Goal: Task Accomplishment & Management: Use online tool/utility

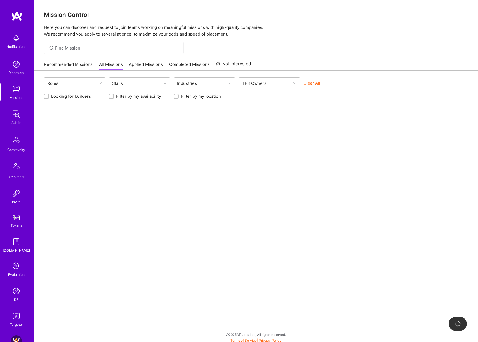
click at [16, 114] on img at bounding box center [16, 113] width 11 height 11
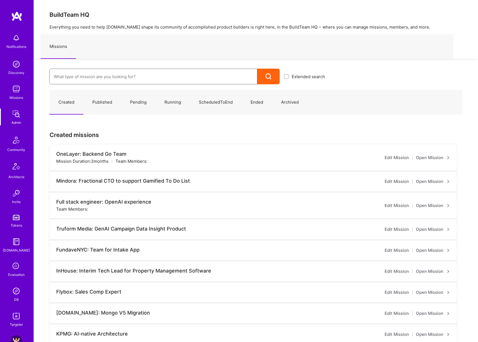
click at [130, 75] on input at bounding box center [153, 76] width 199 height 14
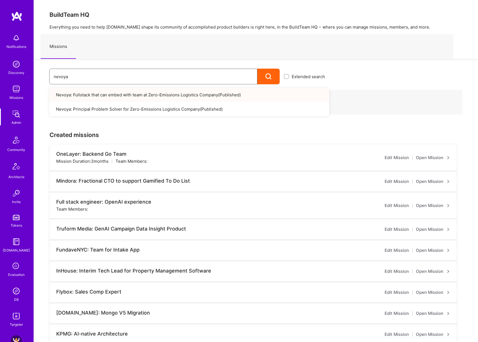
type input "nevoya"
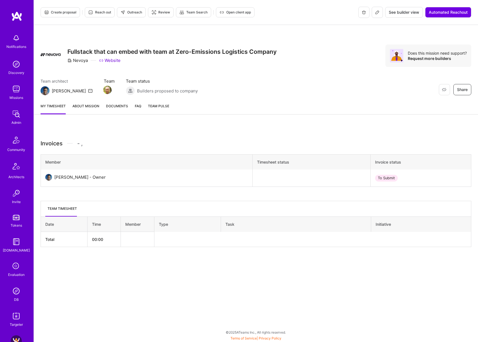
drag, startPoint x: 0, startPoint y: 0, endPoint x: 77, endPoint y: 93, distance: 120.8
click at [77, 93] on div "Team architect Luis Team Team status Builders proposed to company" at bounding box center [119, 86] width 157 height 17
click at [85, 104] on link "About Mission" at bounding box center [85, 108] width 27 height 11
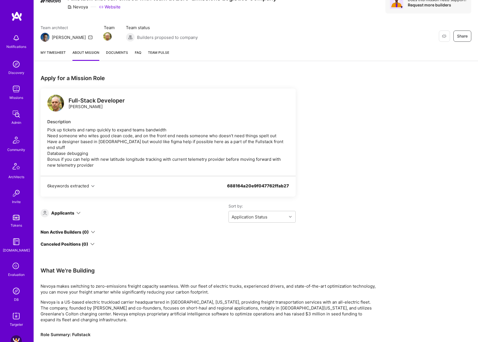
scroll to position [74, 0]
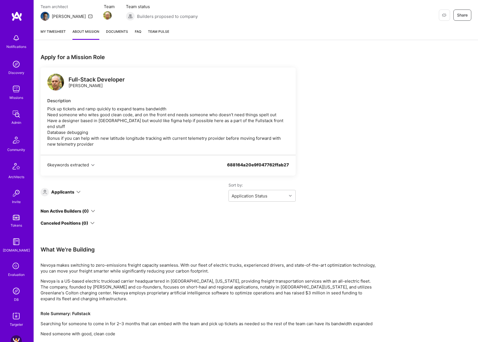
click at [76, 190] on icon at bounding box center [78, 192] width 4 height 4
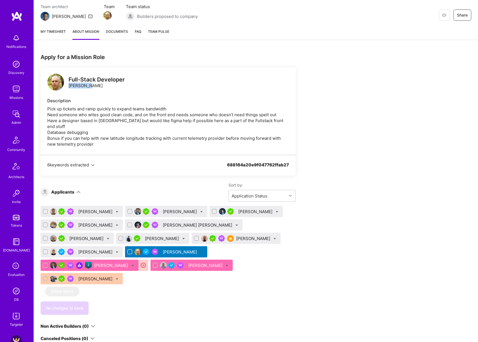
drag, startPoint x: 69, startPoint y: 85, endPoint x: 99, endPoint y: 88, distance: 30.0
click at [99, 88] on div "Full-Stack Developer Ron Almog" at bounding box center [97, 83] width 56 height 12
click at [254, 51] on div "Apply for a Mission Role Full-Stack Developer Ron Almog Description Pick up tic…" at bounding box center [256, 298] width 444 height 503
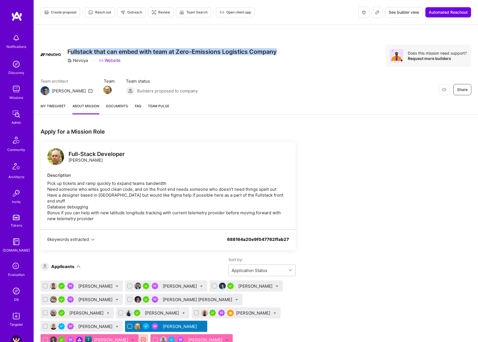
drag, startPoint x: 69, startPoint y: 51, endPoint x: 281, endPoint y: 53, distance: 211.6
click at [281, 53] on div "Restore Not Interested Share Fullstack that can embed with team at Zero-Emissio…" at bounding box center [256, 56] width 431 height 22
click at [249, 55] on h3 "Fullstack that can embed with team at Zero-Emissions Logistics Company" at bounding box center [171, 51] width 209 height 7
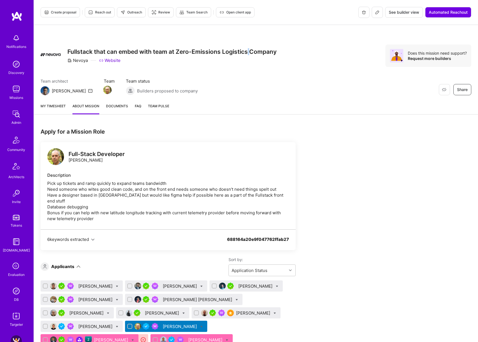
click at [249, 55] on h3 "Fullstack that can embed with team at Zero-Emissions Logistics Company" at bounding box center [171, 51] width 209 height 7
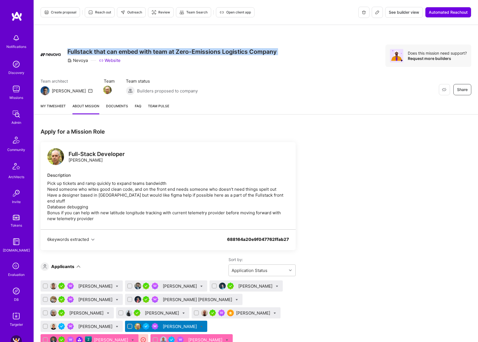
click at [249, 55] on h3 "Fullstack that can embed with team at Zero-Emissions Logistics Company" at bounding box center [171, 51] width 209 height 7
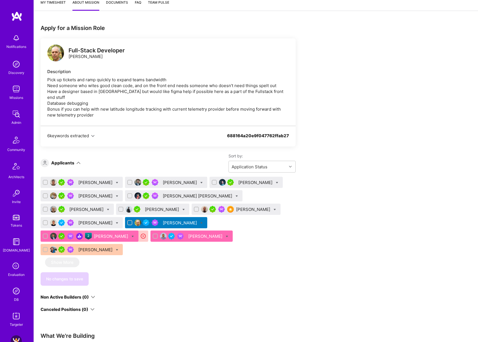
scroll to position [72, 0]
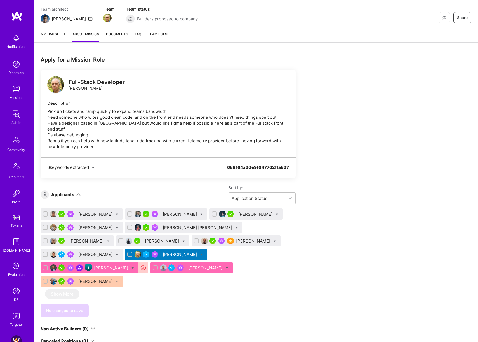
click at [105, 265] on div "[PERSON_NAME]" at bounding box center [111, 268] width 35 height 6
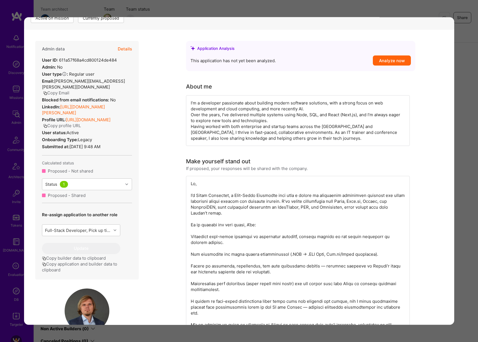
scroll to position [28, 0]
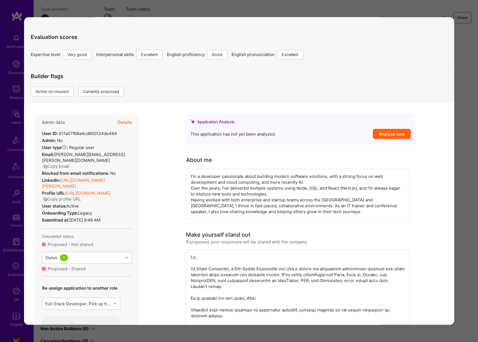
click at [129, 123] on button "Details" at bounding box center [125, 122] width 14 height 16
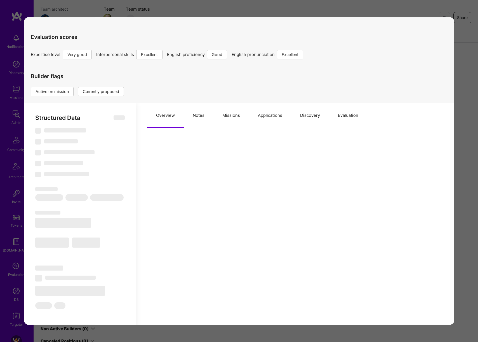
click at [221, 118] on button "Missions" at bounding box center [231, 115] width 36 height 25
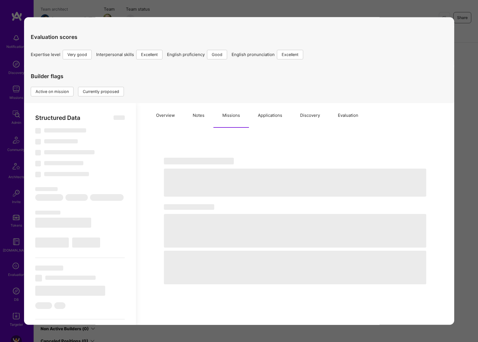
select select "Right Now"
select select "5"
select select "7"
select select "6"
select select "7"
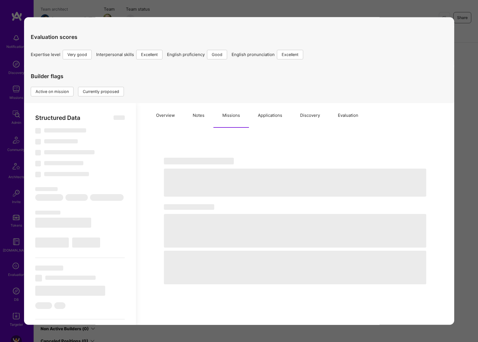
select select "PL"
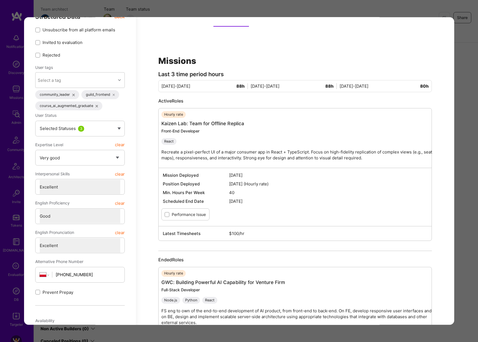
scroll to position [129, 0]
click at [467, 155] on div "Application 11 of 13 Builder Missing Requirements Required Location See locatio…" at bounding box center [239, 171] width 478 height 342
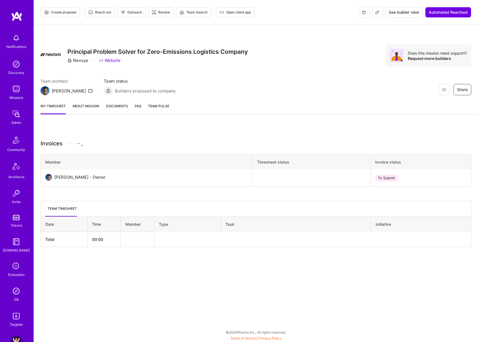
click at [95, 107] on link "About Mission" at bounding box center [85, 108] width 27 height 11
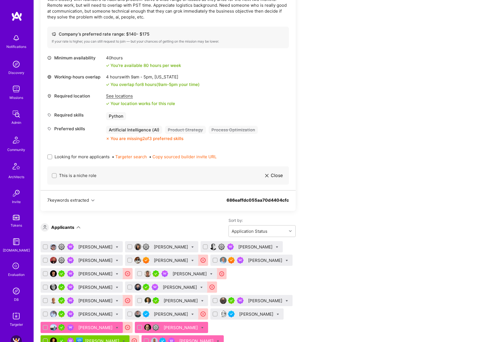
scroll to position [272, 0]
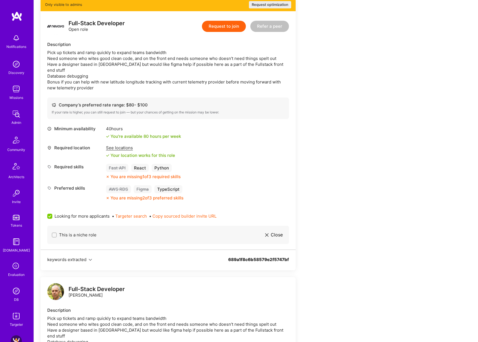
scroll to position [241, 0]
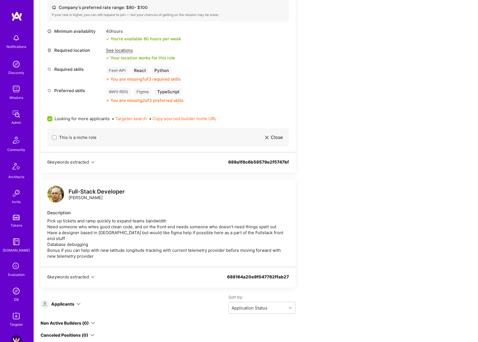
click at [79, 302] on icon at bounding box center [78, 304] width 4 height 4
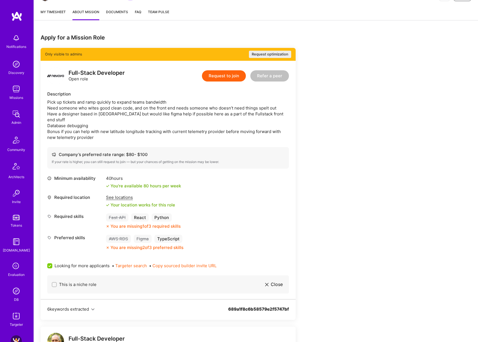
scroll to position [77, 0]
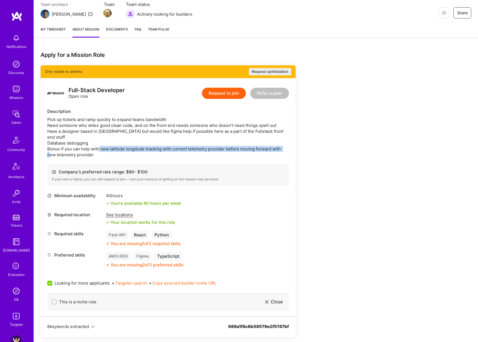
drag, startPoint x: 76, startPoint y: 146, endPoint x: 120, endPoint y: 143, distance: 44.6
click at [120, 143] on div "Pick up tickets and ramp quickly to expand teams bandwidth Need someone who wit…" at bounding box center [168, 136] width 242 height 41
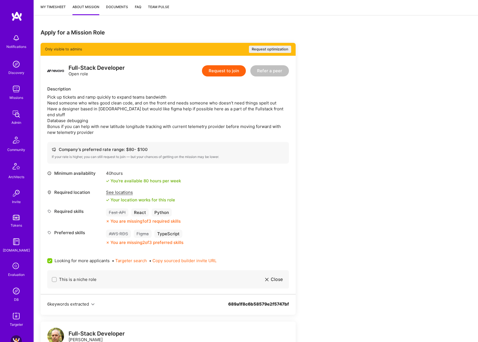
scroll to position [146, 0]
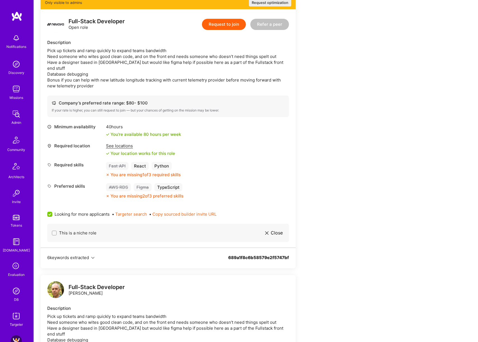
click at [121, 143] on div "See locations" at bounding box center [140, 146] width 69 height 6
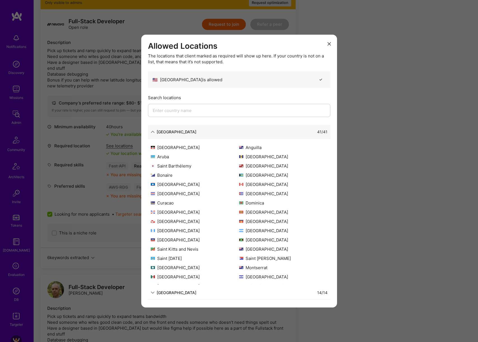
click at [153, 132] on icon "modal" at bounding box center [153, 132] width 4 height 4
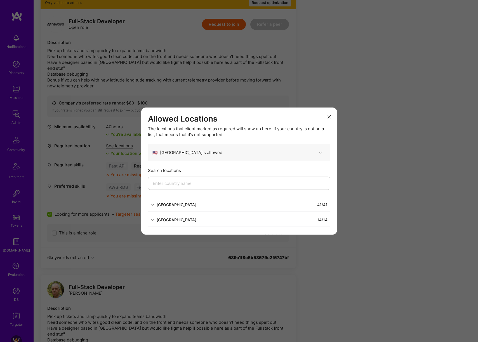
click at [331, 117] on icon "modal" at bounding box center [329, 116] width 3 height 3
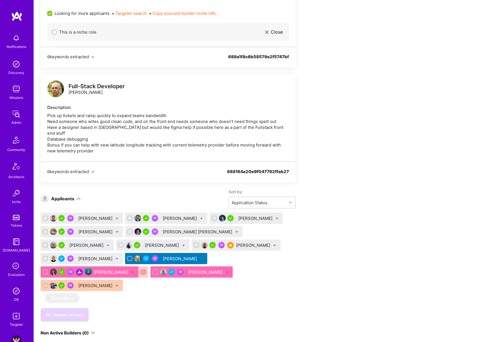
scroll to position [0, 0]
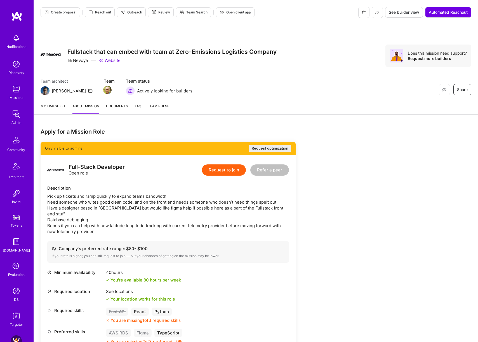
click at [393, 112] on div "My timesheet About Mission Documents FAQ Team Pulse" at bounding box center [256, 107] width 444 height 16
click at [378, 12] on icon at bounding box center [377, 12] width 3 height 3
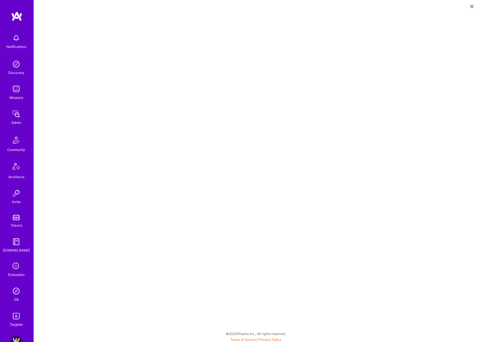
click at [471, 6] on icon at bounding box center [472, 6] width 3 height 3
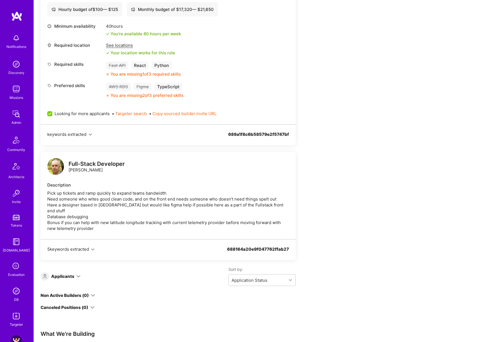
scroll to position [204, 0]
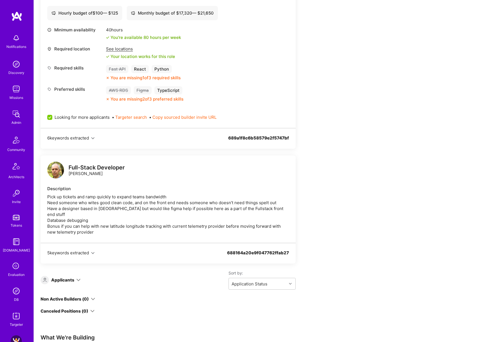
click at [93, 251] on icon "button" at bounding box center [92, 252] width 3 height 3
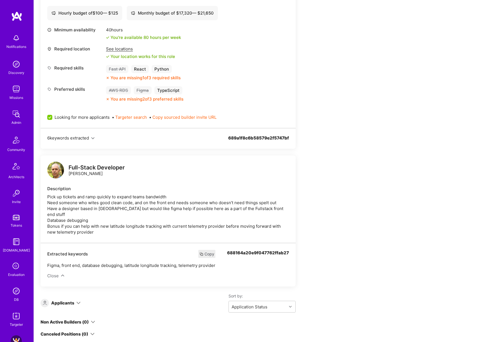
click at [94, 250] on div "Extracted keywords Copy" at bounding box center [131, 254] width 168 height 8
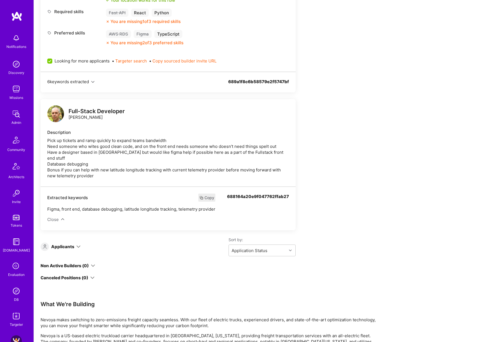
click at [78, 244] on icon at bounding box center [78, 246] width 4 height 4
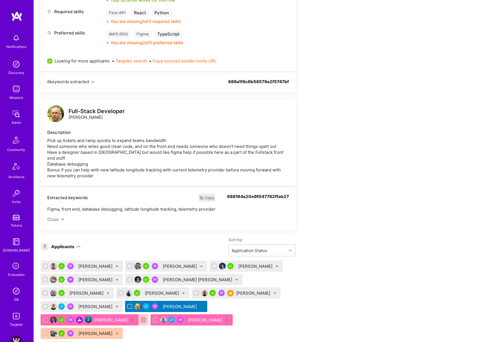
click at [92, 263] on div "Raul Gallegos" at bounding box center [95, 266] width 35 height 6
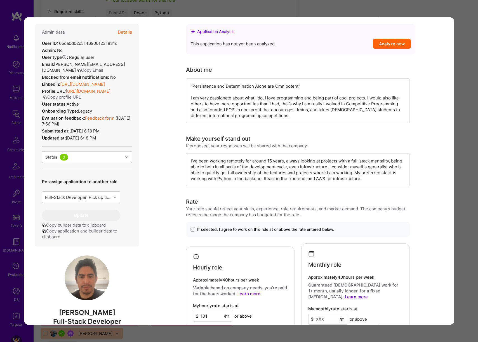
scroll to position [117, 0]
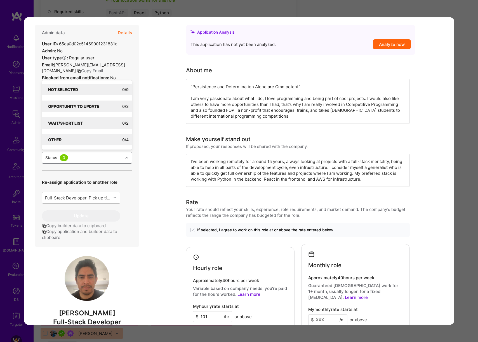
click at [118, 158] on div "Status 0" at bounding box center [82, 157] width 81 height 11
click at [113, 198] on div "Full-Stack Developer, Pick up tickets and ramp quickly to expand teams bandwidt…" at bounding box center [81, 197] width 78 height 12
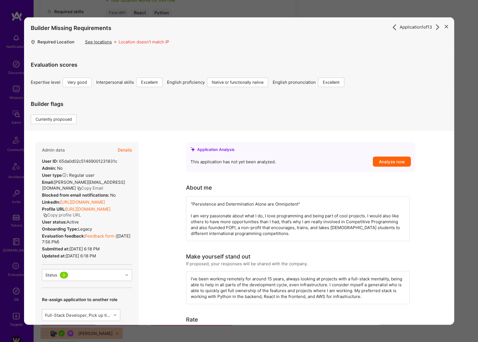
scroll to position [99, 0]
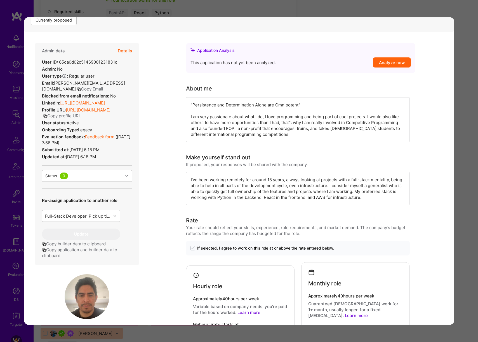
click at [109, 209] on div "Re-assign application to another role Full-Stack Developer, Pick up tickets and…" at bounding box center [81, 216] width 78 height 46
click at [109, 216] on div "Full-Stack Developer, Pick up tickets and ramp quickly to expand teams bandwidt…" at bounding box center [78, 216] width 67 height 6
click at [103, 230] on div "Full-Stack Developer, Pick up..." at bounding box center [81, 230] width 78 height 10
click at [104, 234] on button "Update" at bounding box center [81, 233] width 78 height 11
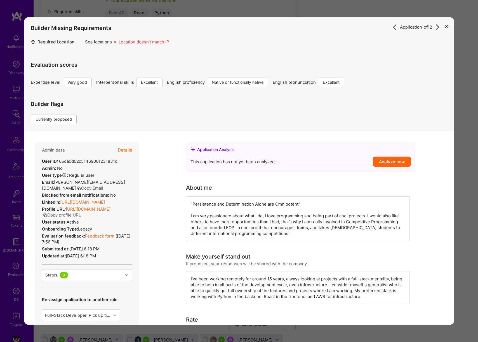
click at [464, 180] on div "Application 1 of 12 Builder Missing Requirements Required Location See location…" at bounding box center [239, 171] width 478 height 342
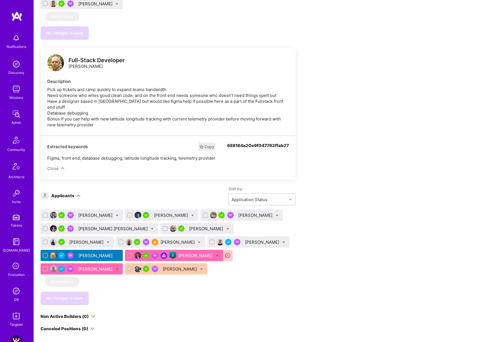
scroll to position [385, 0]
click at [90, 212] on div "[PERSON_NAME]" at bounding box center [95, 215] width 35 height 6
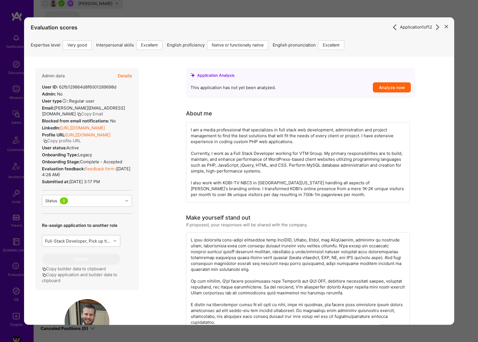
click at [91, 241] on div "Full-Stack Developer, Pick up tickets and ramp quickly to expand teams bandwidt…" at bounding box center [78, 241] width 67 height 6
click at [93, 255] on div "Full-Stack Developer, Pick up..." at bounding box center [81, 255] width 78 height 10
click at [91, 258] on button "Update" at bounding box center [81, 258] width 78 height 11
click at [462, 204] on div "Application 1 of 11 Evaluation scores Expertise level Very good Interpersonal s…" at bounding box center [239, 171] width 478 height 342
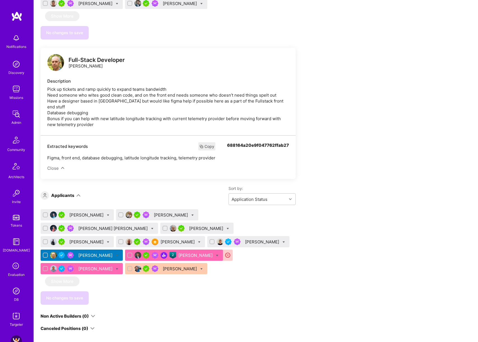
click at [90, 212] on div "[PERSON_NAME]" at bounding box center [86, 215] width 35 height 6
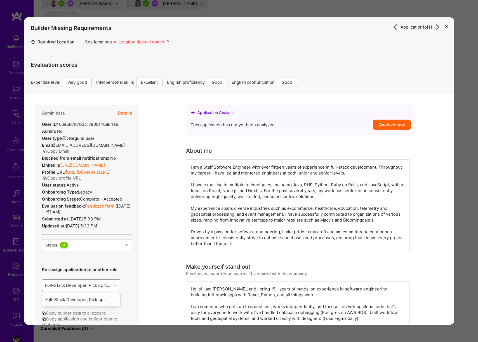
click at [105, 286] on div "Full-Stack Developer, Pick up tickets and ramp quickly to expand teams bandwidt…" at bounding box center [78, 285] width 67 height 6
click at [100, 298] on div "Full-Stack Developer, Pick up..." at bounding box center [81, 299] width 78 height 10
click at [92, 301] on button "Update" at bounding box center [81, 302] width 78 height 11
click at [458, 221] on div "Application 1 of 10 Builder Missing Requirements Required Location See location…" at bounding box center [239, 171] width 478 height 342
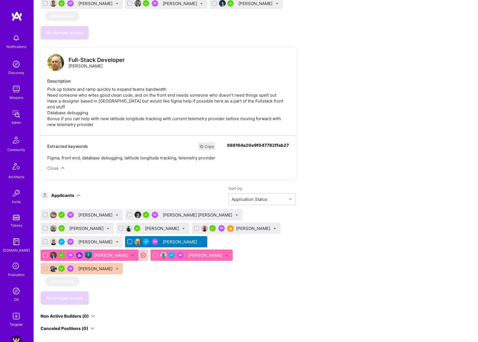
click at [87, 212] on div "[PERSON_NAME]" at bounding box center [95, 215] width 35 height 6
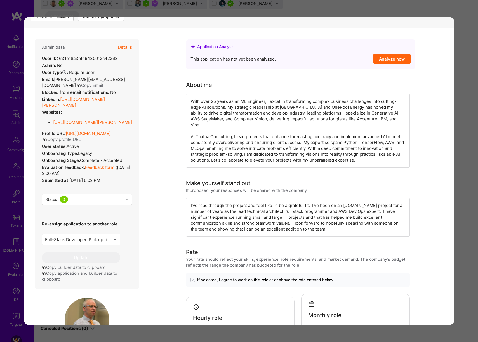
scroll to position [100, 0]
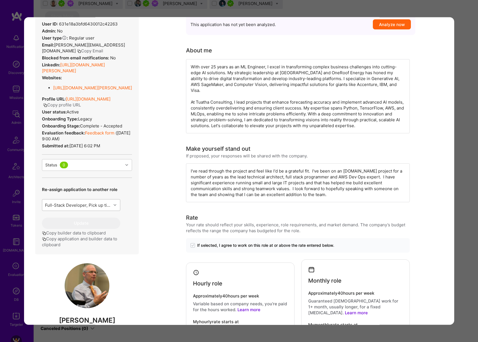
click at [101, 208] on div "Full-Stack Developer, Pick up tickets and ramp quickly to expand teams bandwidt…" at bounding box center [78, 205] width 67 height 6
click at [97, 224] on div "Full-Stack Developer, Pick up..." at bounding box center [81, 219] width 78 height 10
click at [91, 228] on button "Update" at bounding box center [81, 222] width 78 height 11
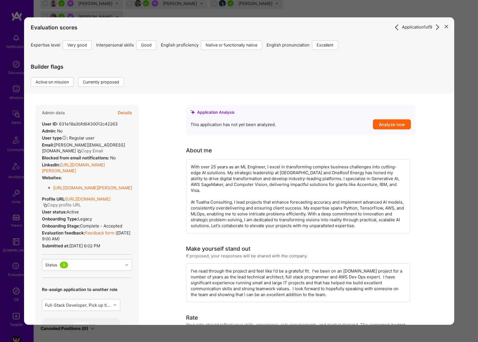
click at [467, 170] on div "Application 1 of 9 Evaluation scores Expertise level Very good Interpersonal sk…" at bounding box center [239, 171] width 478 height 342
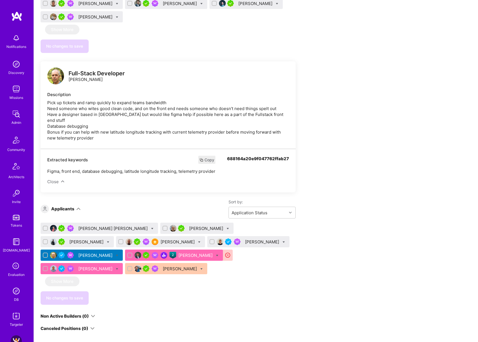
click at [116, 225] on div "[PERSON_NAME] [PERSON_NAME]" at bounding box center [113, 228] width 71 height 6
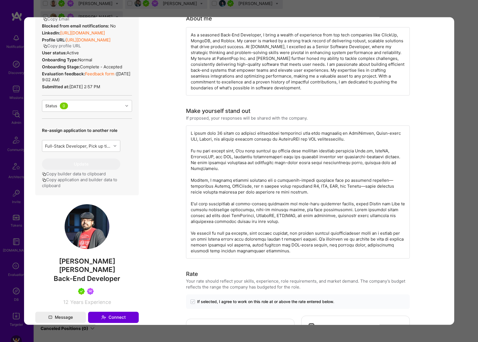
scroll to position [153, 0]
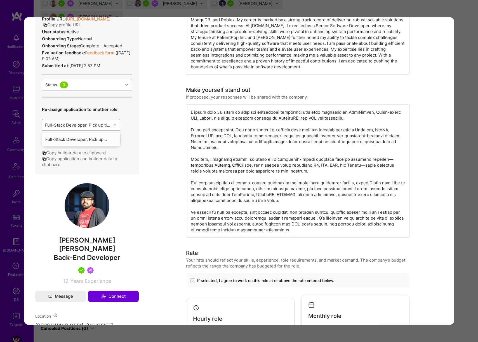
click at [98, 128] on div "Full-Stack Developer, Pick up tickets and ramp quickly to expand teams bandwidt…" at bounding box center [78, 125] width 67 height 6
click at [94, 144] on div "Full-Stack Developer, Pick up..." at bounding box center [81, 139] width 78 height 10
click at [88, 144] on button "Update" at bounding box center [81, 142] width 78 height 11
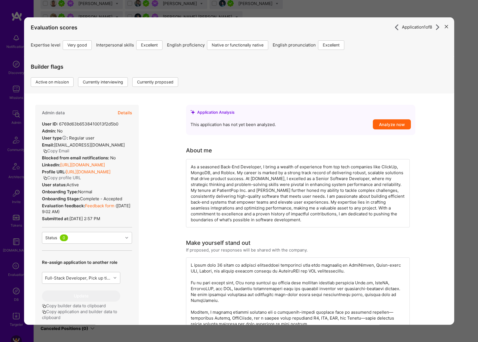
click at [462, 147] on div "Application 1 of 8 Evaluation scores Expertise level Very good Interpersonal sk…" at bounding box center [239, 171] width 478 height 342
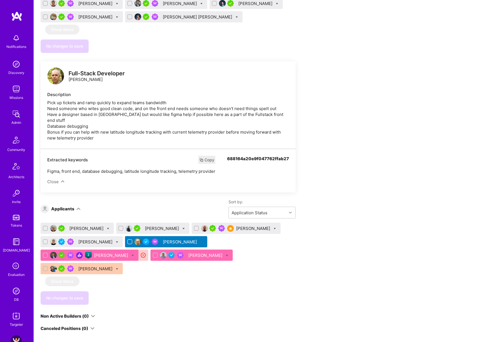
click at [83, 225] on div "[PERSON_NAME]" at bounding box center [86, 228] width 35 height 6
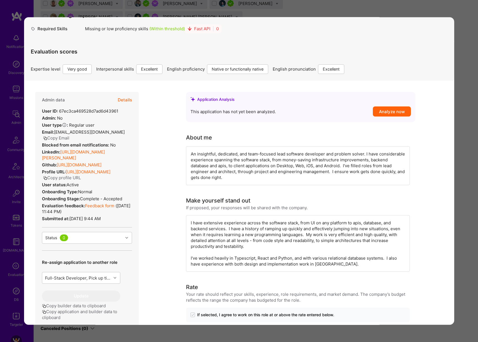
scroll to position [52, 0]
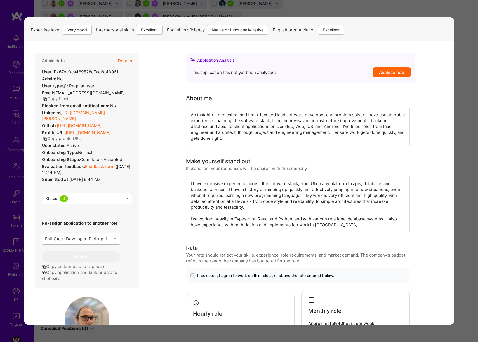
click at [105, 241] on div "Full-Stack Developer, Pick up tickets and ramp quickly to expand teams bandwidt…" at bounding box center [78, 238] width 67 height 6
click at [99, 257] on div "Full-Stack Developer, Pick up..." at bounding box center [81, 252] width 78 height 10
click at [94, 260] on button "Update" at bounding box center [81, 256] width 78 height 11
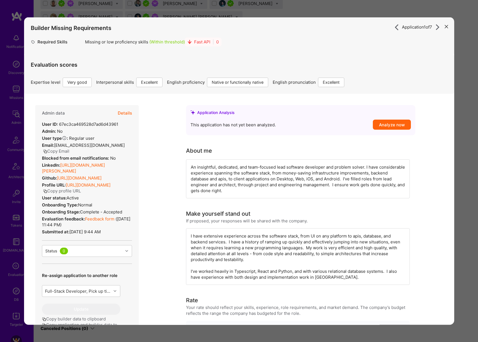
click at [464, 174] on div "Application 1 of 7 Builder Missing Requirements Required Skills Missing or low …" at bounding box center [239, 171] width 478 height 342
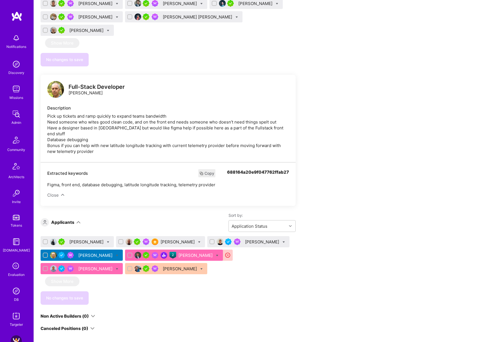
click at [82, 239] on div "[PERSON_NAME]" at bounding box center [86, 242] width 35 height 6
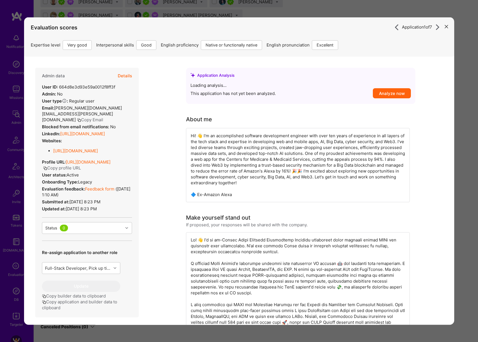
scroll to position [385, 0]
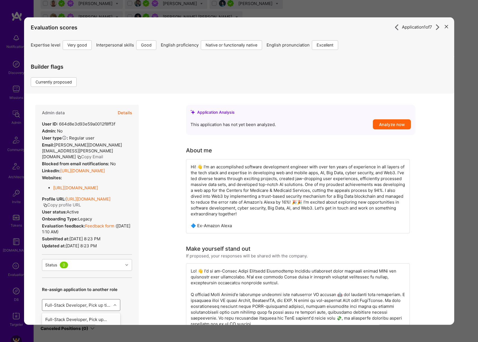
click at [109, 307] on div "Full-Stack Developer, Pick up tickets and ramp quickly to expand teams bandwidt…" at bounding box center [78, 305] width 67 height 6
click at [102, 319] on div "Full-Stack Developer, Pick up..." at bounding box center [81, 319] width 78 height 10
click at [90, 319] on button "Update" at bounding box center [81, 322] width 78 height 11
click at [467, 218] on div "Application 1 of 6 Evaluation scores Expertise level Very good Interpersonal sk…" at bounding box center [239, 171] width 478 height 342
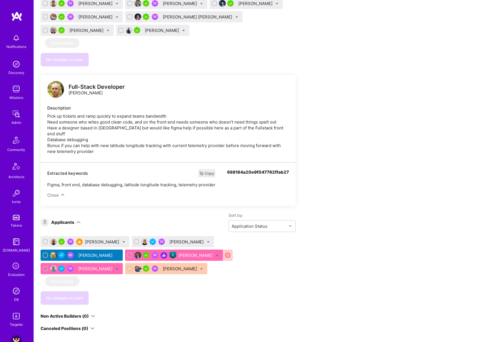
click at [96, 239] on div "[PERSON_NAME]" at bounding box center [102, 242] width 35 height 6
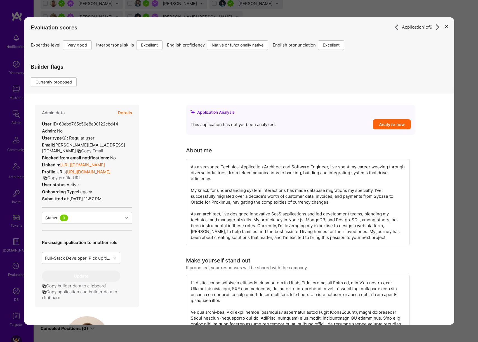
click at [107, 261] on div "Full-Stack Developer, Pick up tickets and ramp quickly to expand teams bandwidt…" at bounding box center [78, 258] width 67 height 6
click at [103, 277] on div "Full-Stack Developer, Pick up..." at bounding box center [81, 272] width 78 height 10
click at [89, 281] on button "Update" at bounding box center [81, 275] width 78 height 11
click at [465, 198] on div "Application 1 of 5 Evaluation scores Expertise level Very good Interpersonal sk…" at bounding box center [239, 171] width 478 height 342
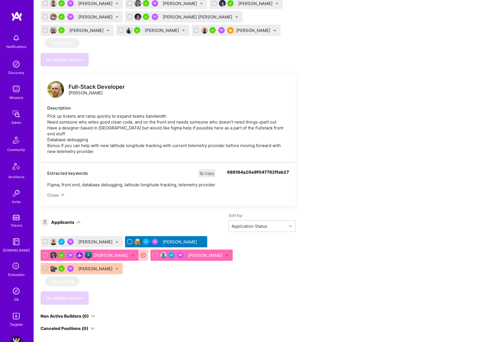
click at [87, 239] on div "[PERSON_NAME]" at bounding box center [95, 242] width 35 height 6
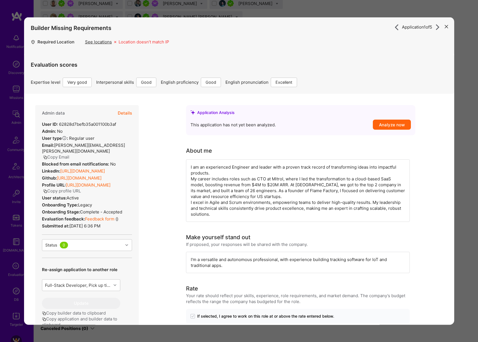
scroll to position [67, 0]
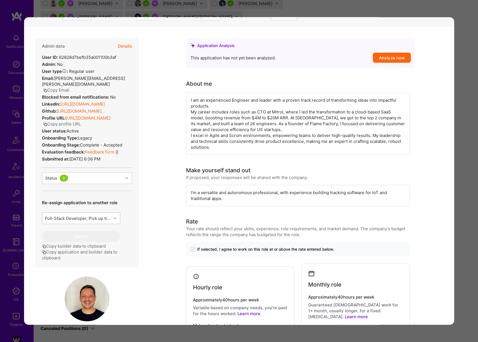
click at [101, 218] on div "Full-Stack Developer, Pick up tickets and ramp quickly to expand teams bandwidt…" at bounding box center [78, 218] width 67 height 6
click at [87, 233] on div "Full-Stack Developer, Pick up..." at bounding box center [81, 232] width 78 height 10
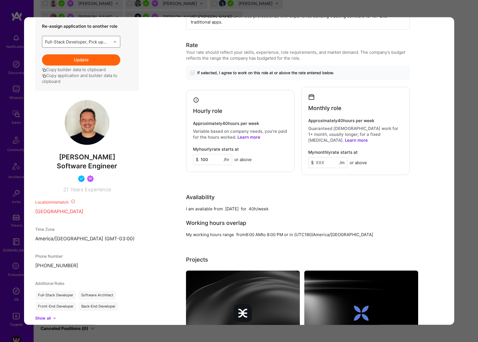
scroll to position [182, 0]
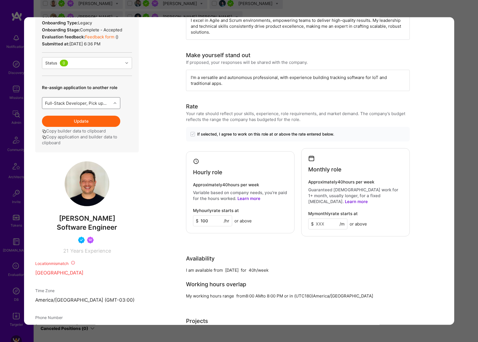
click at [104, 121] on button "Update" at bounding box center [81, 120] width 78 height 11
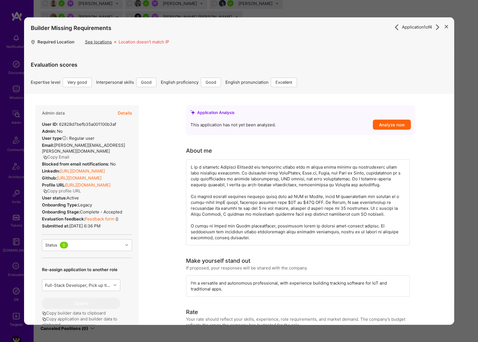
click at [472, 143] on div "Application 1 of 4 Builder Missing Requirements Required Location See locations…" at bounding box center [239, 171] width 478 height 342
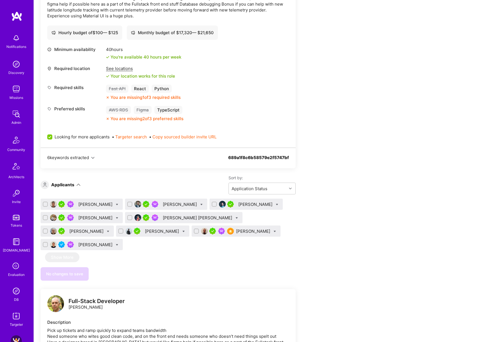
scroll to position [192, 0]
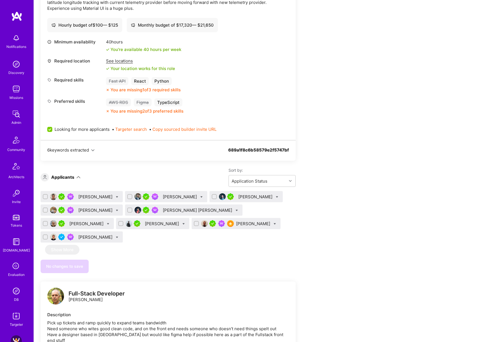
click at [236, 223] on div "[PERSON_NAME]" at bounding box center [253, 224] width 35 height 6
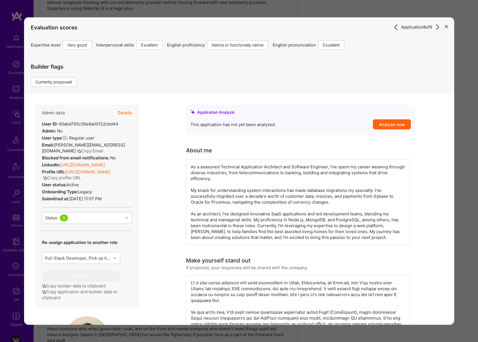
click at [129, 112] on button "Details" at bounding box center [125, 112] width 14 height 16
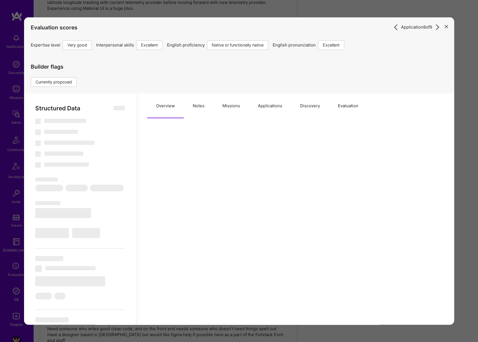
click at [210, 109] on button "Notes" at bounding box center [199, 105] width 30 height 25
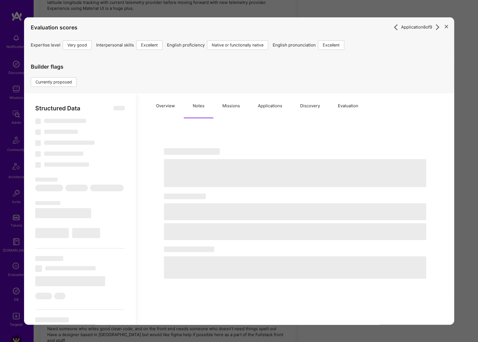
click at [251, 110] on button "Applications" at bounding box center [270, 105] width 42 height 25
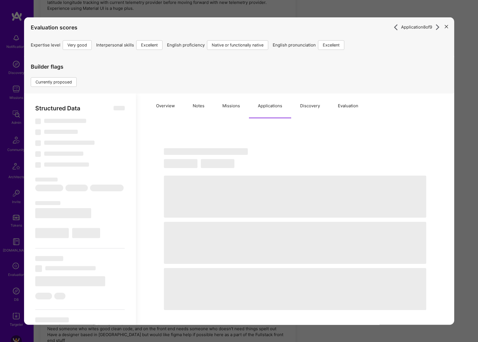
click at [229, 111] on button "Missions" at bounding box center [231, 105] width 36 height 25
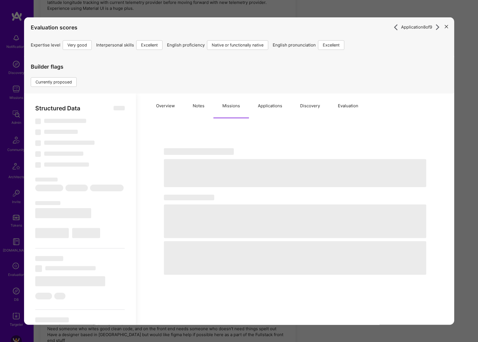
select select "Right Now"
select select "5"
select select "7"
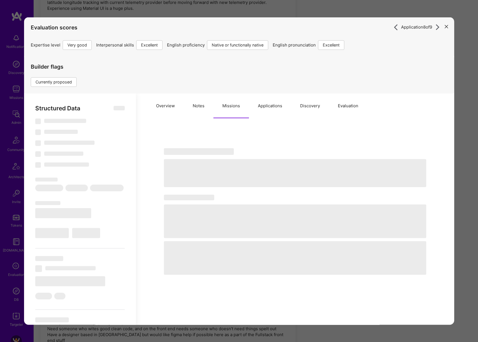
select select "US"
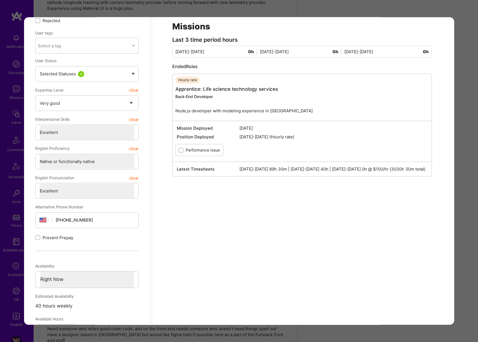
scroll to position [17, 0]
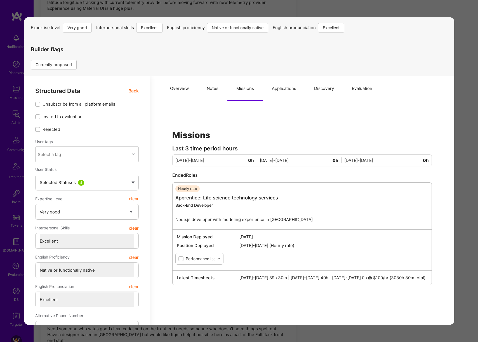
click at [203, 87] on button "Notes" at bounding box center [213, 88] width 30 height 25
type textarea "x"
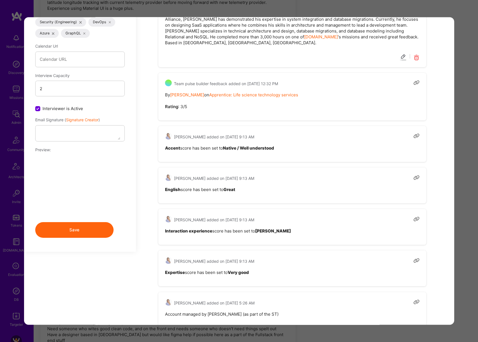
scroll to position [797, 0]
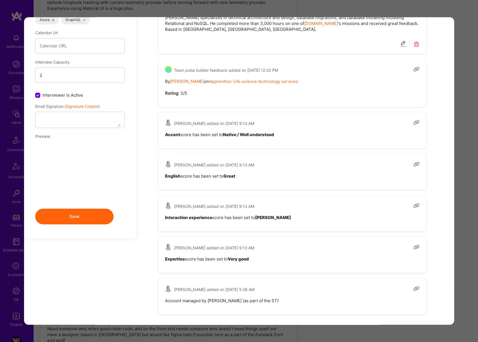
click at [468, 161] on div "Application 8 of 9 Evaluation scores Expertise level Very good Interpersonal sk…" at bounding box center [239, 171] width 478 height 342
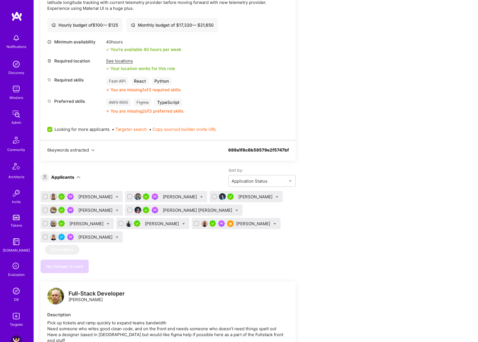
click at [274, 224] on icon at bounding box center [275, 224] width 3 height 3
checkbox input "true"
click at [292, 278] on span "Shortlist" at bounding box center [300, 279] width 17 height 6
click at [286, 278] on input "Shortlist" at bounding box center [288, 279] width 4 height 4
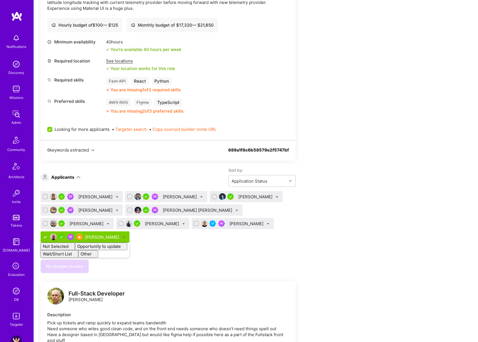
click at [401, 239] on div "Apply for a Mission Role We’re actively looking for builders. This is the best …" at bounding box center [256, 320] width 444 height 825
checkbox input "false"
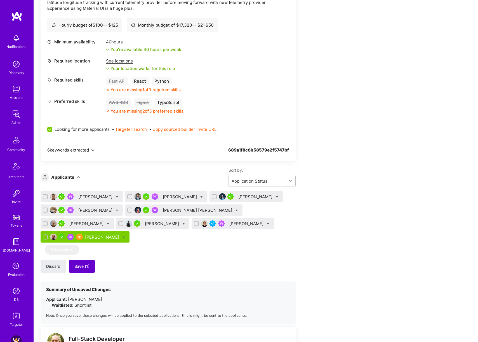
click at [80, 270] on button "Save (1)" at bounding box center [82, 265] width 26 height 13
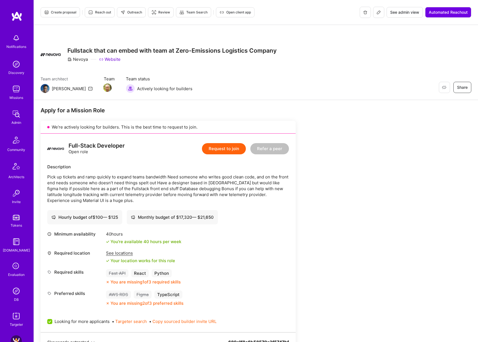
click at [377, 11] on icon at bounding box center [379, 12] width 4 height 4
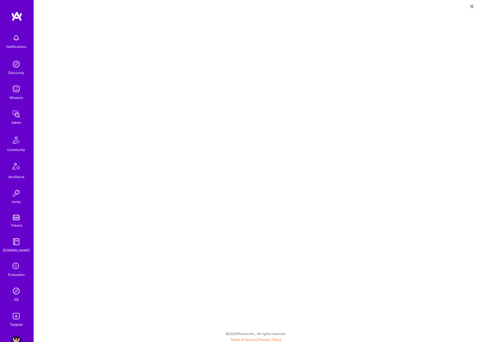
click at [472, 6] on icon at bounding box center [472, 6] width 3 height 3
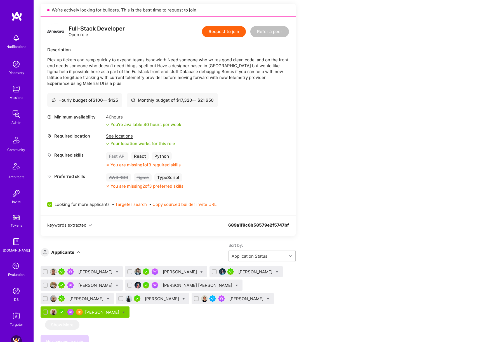
scroll to position [156, 0]
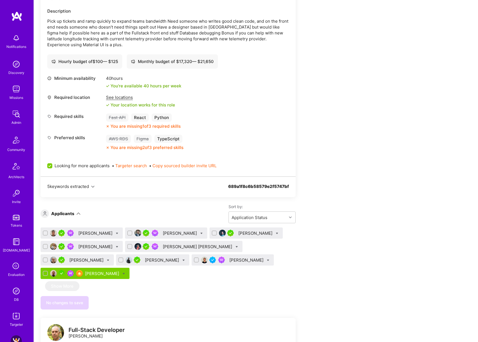
click at [230, 262] on div "[PERSON_NAME]" at bounding box center [247, 260] width 35 height 6
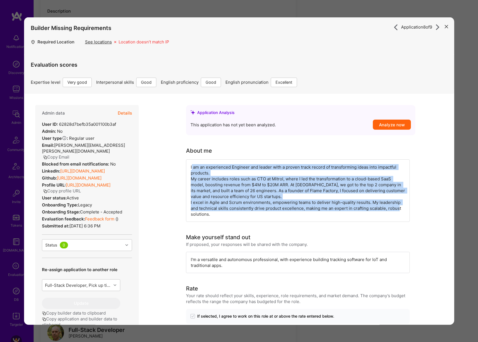
drag, startPoint x: 192, startPoint y: 166, endPoint x: 306, endPoint y: 217, distance: 124.7
click at [306, 217] on div "I am an experienced Engineer and leader with a proven track record of transform…" at bounding box center [298, 190] width 224 height 62
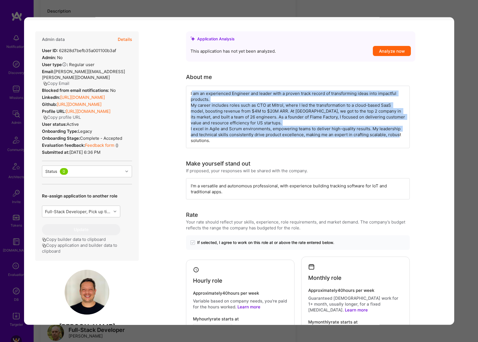
scroll to position [39, 0]
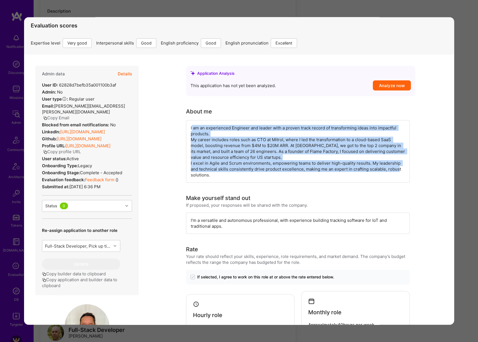
click at [344, 182] on div "I am an experienced Engineer and leader with a proven track record of transform…" at bounding box center [298, 151] width 224 height 62
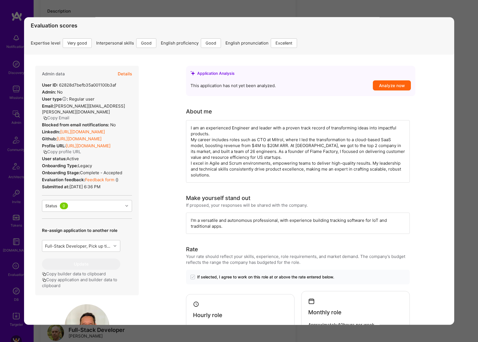
click at [463, 171] on div "Application 8 of 9 Builder Missing Requirements Required Location See locations…" at bounding box center [239, 171] width 478 height 342
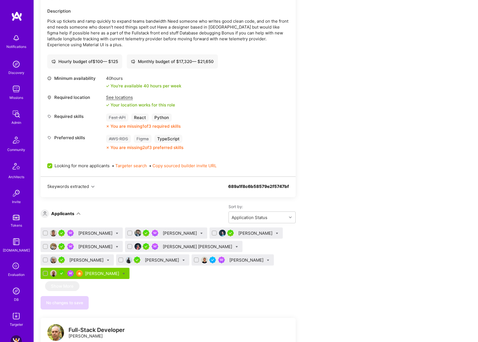
click at [168, 231] on div "[PERSON_NAME]" at bounding box center [180, 233] width 35 height 6
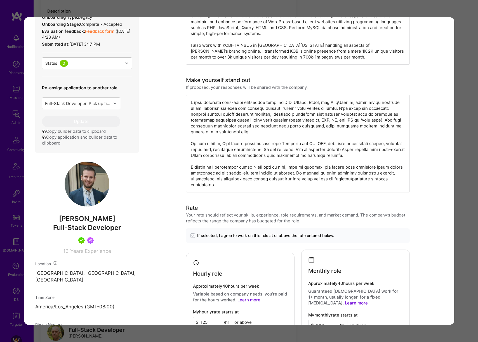
scroll to position [137, 0]
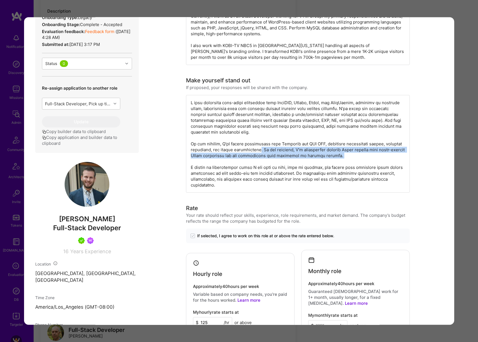
drag, startPoint x: 285, startPoint y: 148, endPoint x: 395, endPoint y: 159, distance: 110.6
click at [395, 159] on div "modal" at bounding box center [298, 144] width 224 height 98
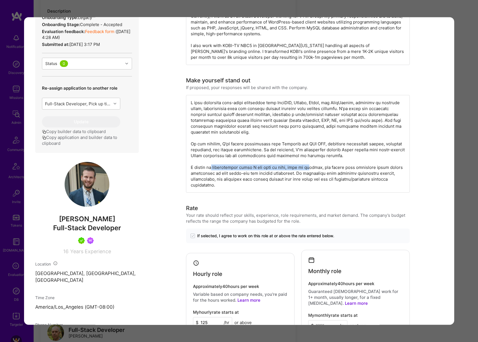
drag, startPoint x: 209, startPoint y: 167, endPoint x: 308, endPoint y: 165, distance: 99.4
click at [308, 165] on div "modal" at bounding box center [298, 144] width 224 height 98
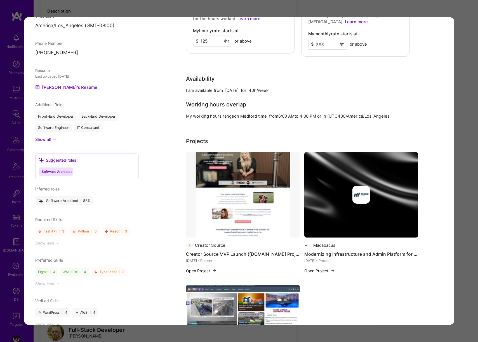
scroll to position [436, 0]
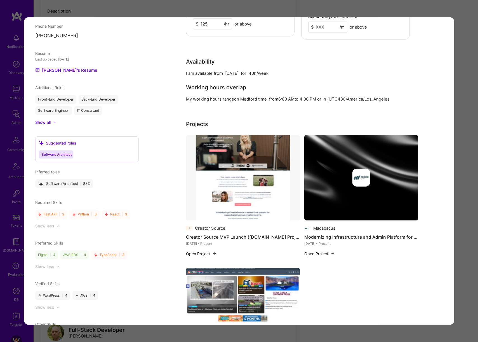
click at [461, 160] on div "Application 2 of 9 Evaluation scores Expertise level Very good Interpersonal sk…" at bounding box center [239, 171] width 478 height 342
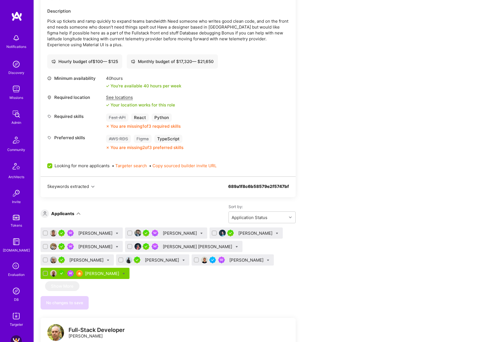
click at [101, 234] on div "[PERSON_NAME]" at bounding box center [95, 233] width 35 height 6
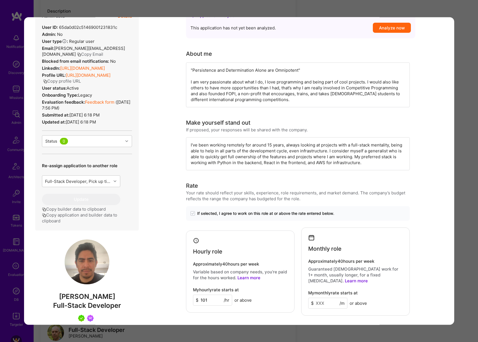
scroll to position [233, 0]
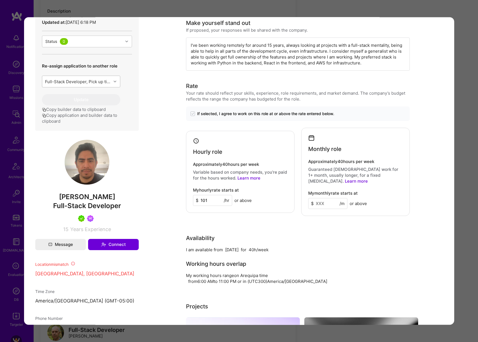
click at [107, 81] on div "Full-Stack Developer, Pick up tickets and ramp quickly to expand teams bandwidt…" at bounding box center [78, 81] width 67 height 6
click at [112, 44] on div "Status 0" at bounding box center [82, 41] width 81 height 11
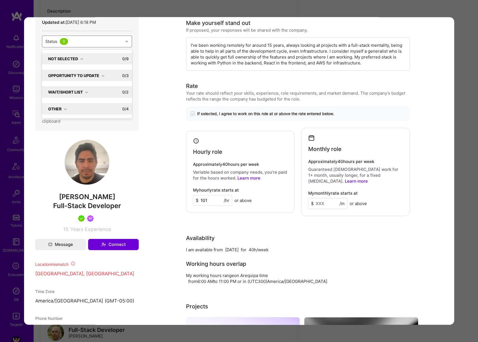
click at [85, 93] on div "Wait/Short List" at bounding box center [68, 92] width 40 height 6
click at [65, 113] on div "Shortlist" at bounding box center [86, 114] width 83 height 6
checkbox input "true"
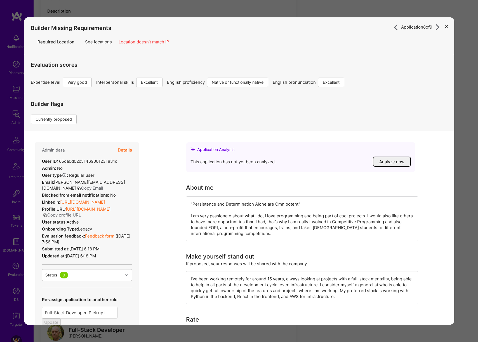
click at [464, 163] on div "Application 8 of 9 Builder Missing Requirements Required Location See locations…" at bounding box center [239, 171] width 478 height 342
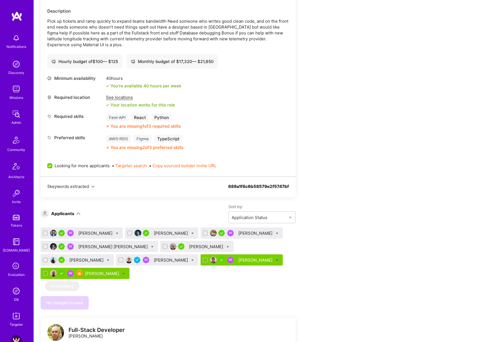
click at [161, 262] on div "[PERSON_NAME]" at bounding box center [171, 260] width 35 height 6
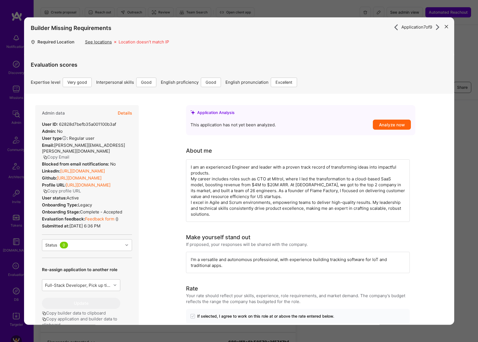
click at [130, 113] on button "Details" at bounding box center [125, 113] width 14 height 16
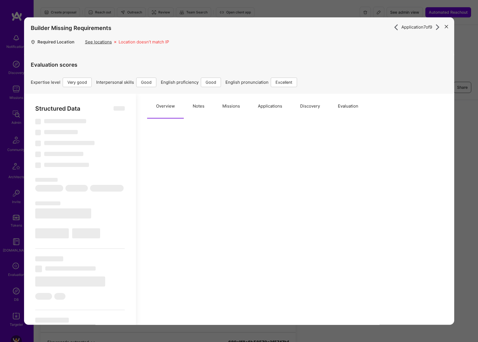
click at [190, 107] on button "Notes" at bounding box center [199, 105] width 30 height 25
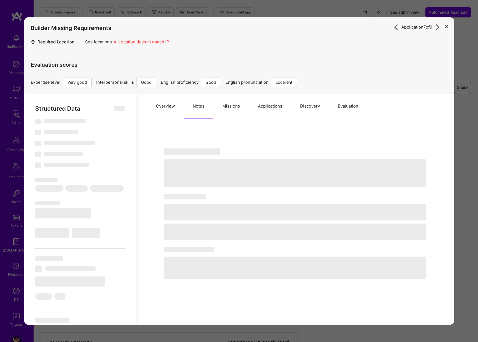
click at [231, 105] on button "Missions" at bounding box center [231, 105] width 36 height 25
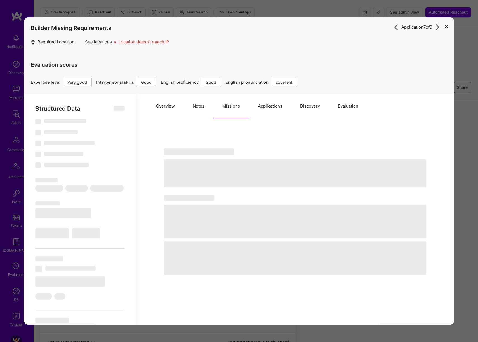
type textarea "x"
select select "Right Now"
select select "5"
select select "4"
select select "6"
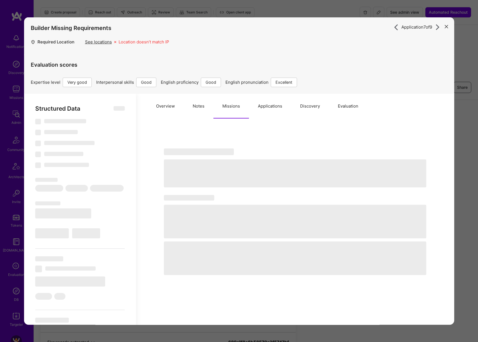
select select "7"
select select "US"
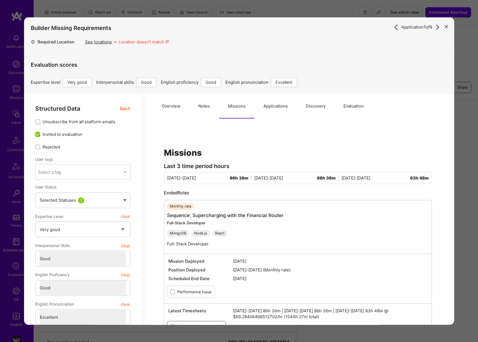
click at [207, 107] on button "Notes" at bounding box center [204, 105] width 30 height 25
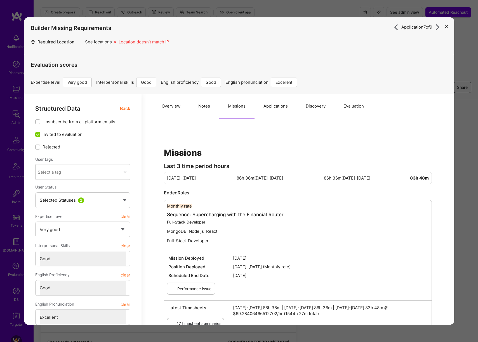
type textarea "x"
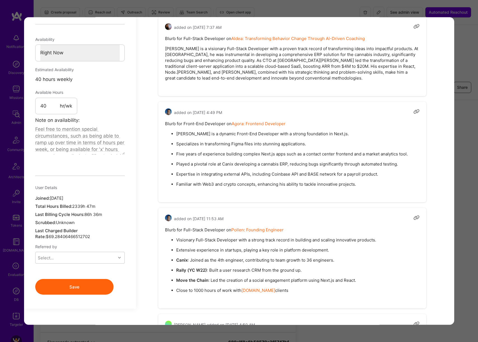
scroll to position [470, 0]
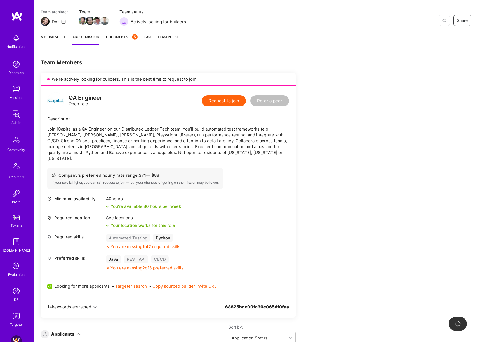
scroll to position [186, 0]
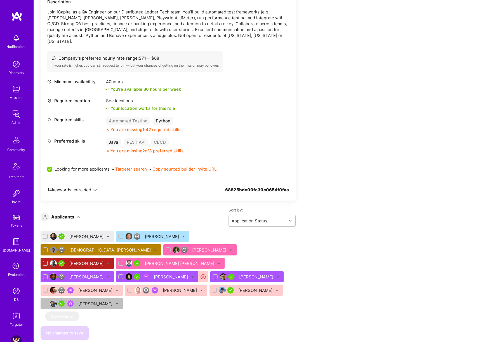
click at [78, 233] on div "[PERSON_NAME]" at bounding box center [86, 236] width 35 height 6
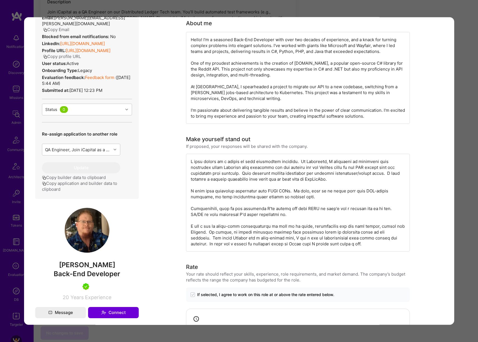
scroll to position [152, 0]
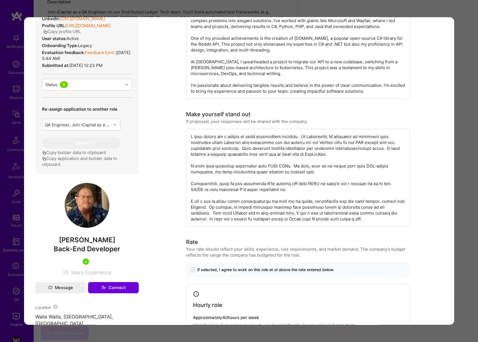
click at [463, 172] on div "Application 1 of 13 Evaluation scores Expertise level Very good Interpersonal s…" at bounding box center [239, 171] width 478 height 342
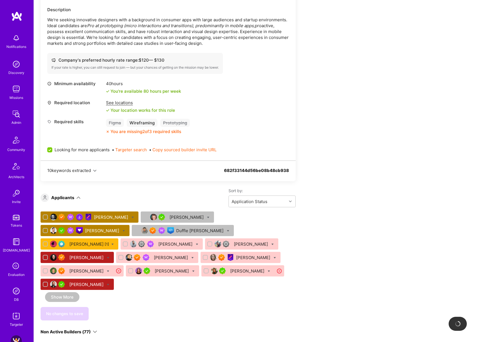
scroll to position [118, 0]
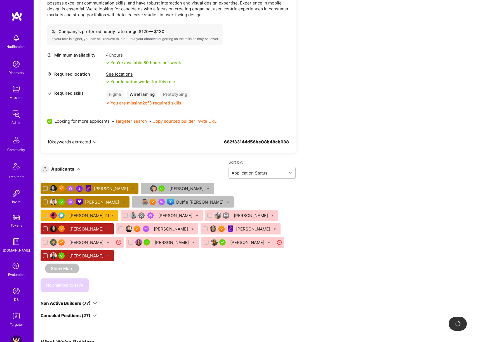
scroll to position [168, 0]
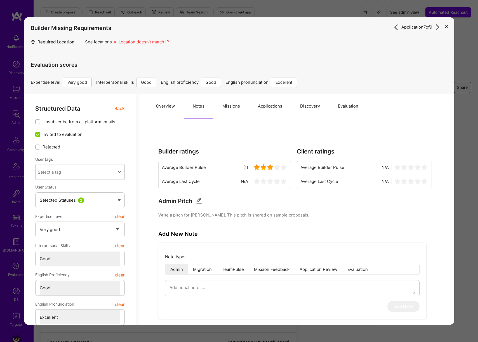
select select "5"
select select "4"
select select "6"
select select "7"
select select "US"
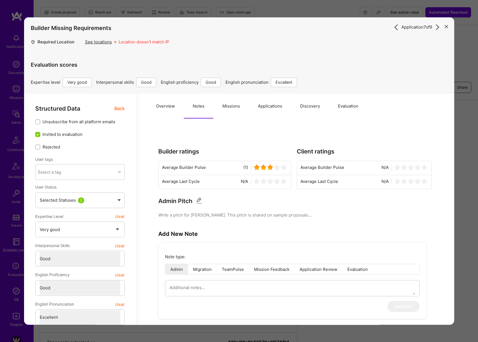
select select "Right Now"
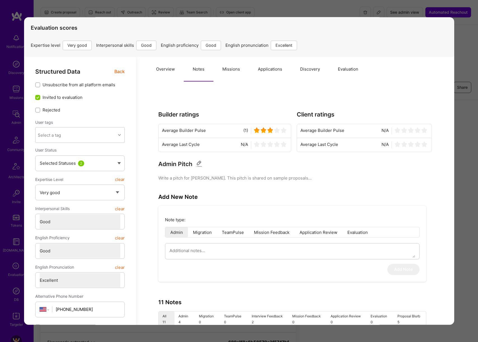
scroll to position [1, 0]
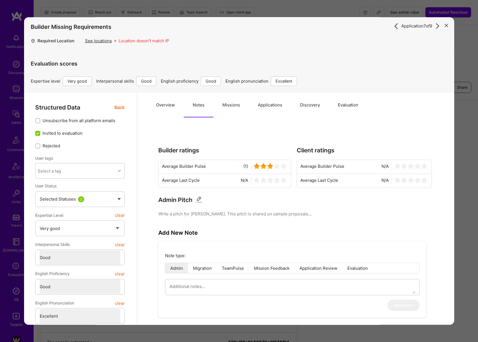
click at [237, 111] on button "Missions" at bounding box center [231, 104] width 36 height 25
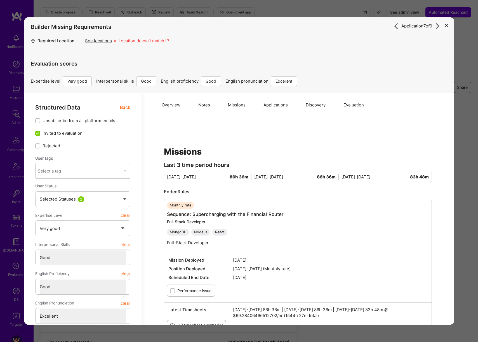
click at [121, 106] on span "Back" at bounding box center [125, 107] width 10 height 7
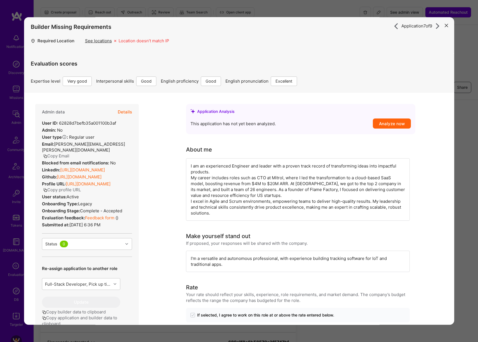
click at [467, 171] on div "Application 7 of 9 Builder Missing Requirements Required Location See locations…" at bounding box center [239, 171] width 478 height 342
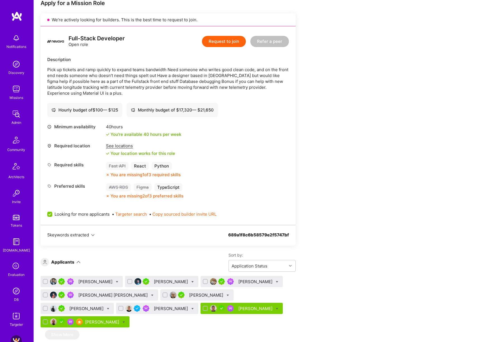
scroll to position [161, 0]
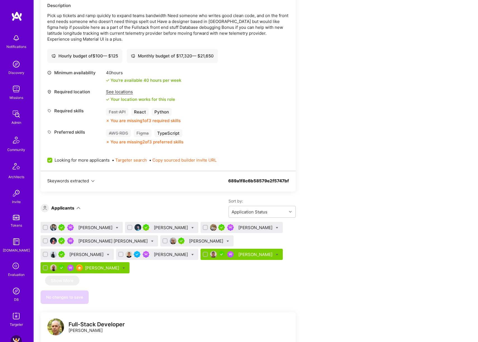
click at [191, 254] on icon at bounding box center [192, 254] width 3 height 3
checkbox input "true"
click at [210, 310] on span "Shortlist" at bounding box center [218, 310] width 17 height 6
click at [204, 310] on input "Shortlist" at bounding box center [206, 310] width 4 height 4
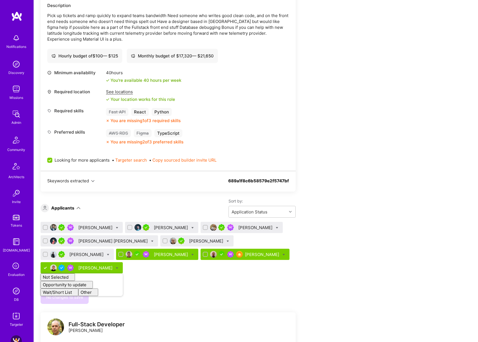
checkbox input "false"
click at [330, 290] on div "Apply for a Mission Role We’re actively looking for builders. This is the best …" at bounding box center [209, 303] width 336 height 716
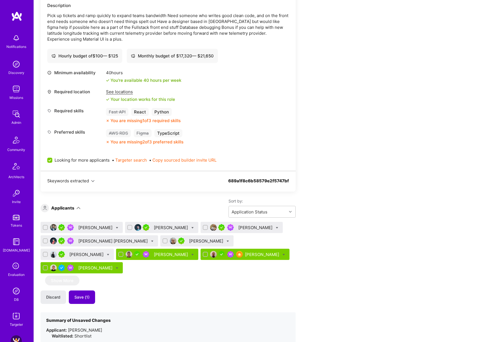
click at [84, 298] on span "Save (1)" at bounding box center [81, 297] width 15 height 6
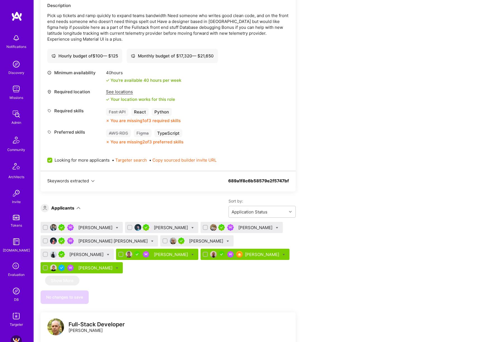
click at [82, 252] on div "[PERSON_NAME]" at bounding box center [86, 254] width 35 height 6
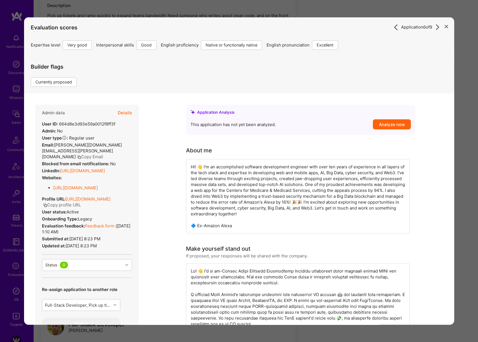
click at [128, 111] on button "Details" at bounding box center [125, 112] width 14 height 16
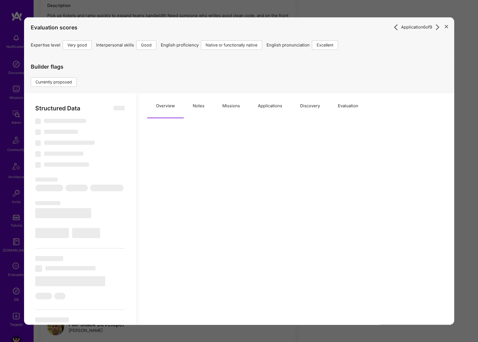
click at [221, 107] on button "Missions" at bounding box center [231, 105] width 36 height 25
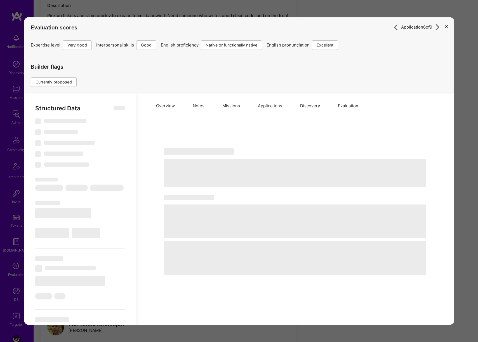
type textarea "x"
select select "Right Now"
select select "5"
select select "4"
select select "7"
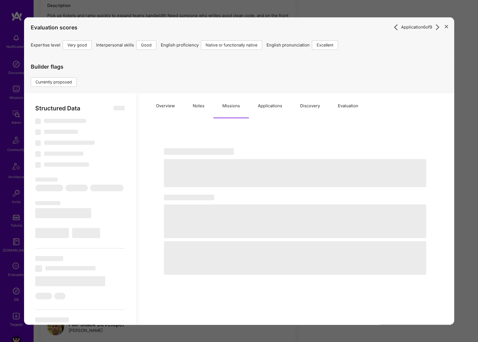
select select "7"
select select "US"
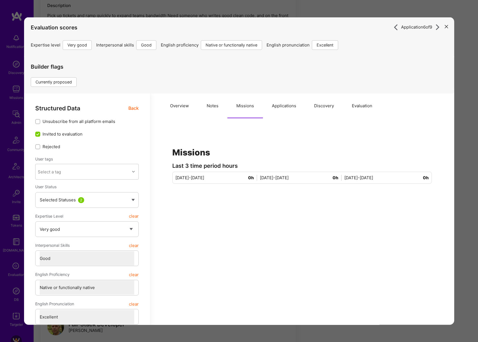
click at [204, 110] on button "Notes" at bounding box center [213, 105] width 30 height 25
type textarea "x"
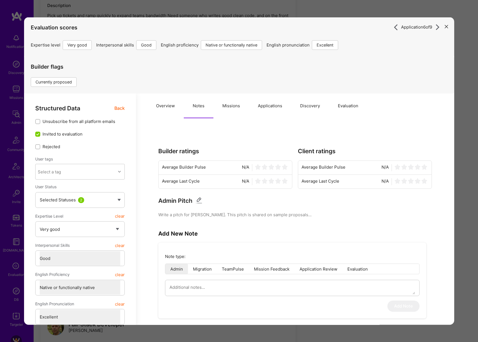
click at [267, 109] on button "Applications" at bounding box center [270, 105] width 42 height 25
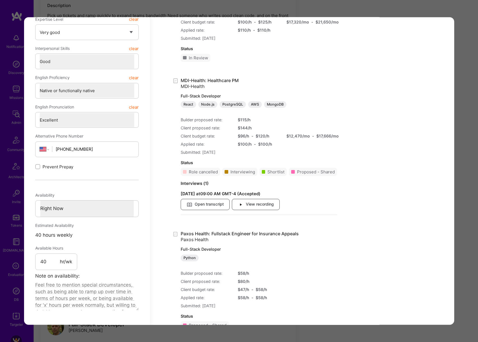
scroll to position [220, 0]
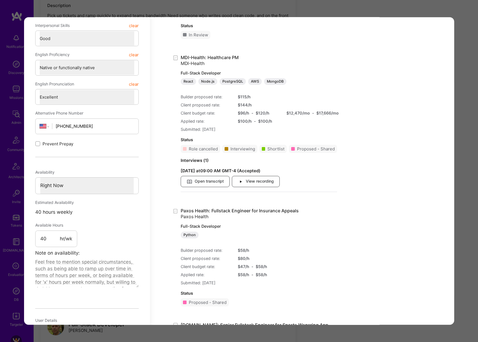
click at [458, 129] on div "Application 6 of 9 Evaluation scores Expertise level Very good Interpersonal sk…" at bounding box center [239, 171] width 478 height 342
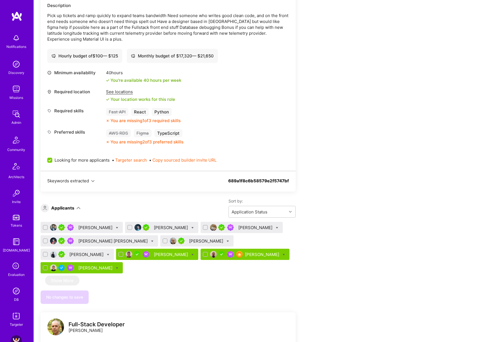
click at [107, 254] on icon at bounding box center [108, 254] width 3 height 3
checkbox input "true"
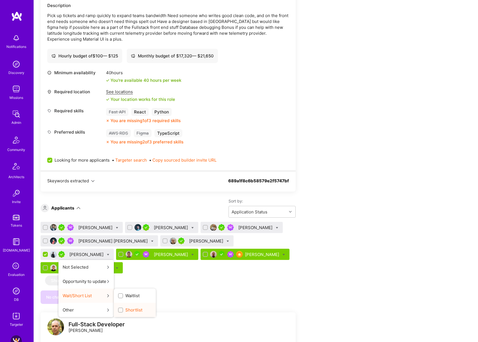
click at [125, 308] on span "Shortlist" at bounding box center [133, 310] width 17 height 6
click at [121, 308] on input "Shortlist" at bounding box center [121, 310] width 4 height 4
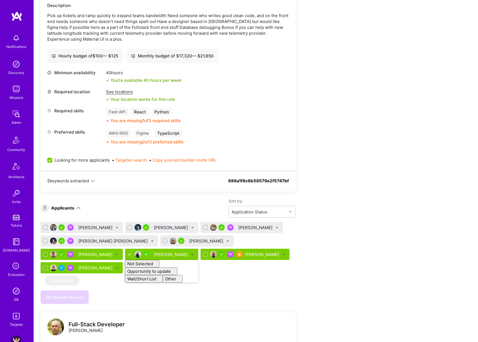
click at [317, 287] on div "Apply for a Mission Role We’re actively looking for builders. This is the best …" at bounding box center [209, 303] width 336 height 716
checkbox input "false"
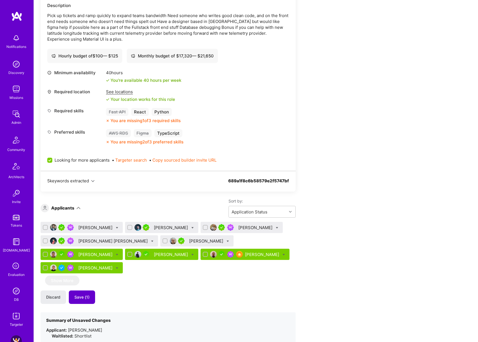
click at [81, 297] on span "Save (1)" at bounding box center [81, 297] width 15 height 6
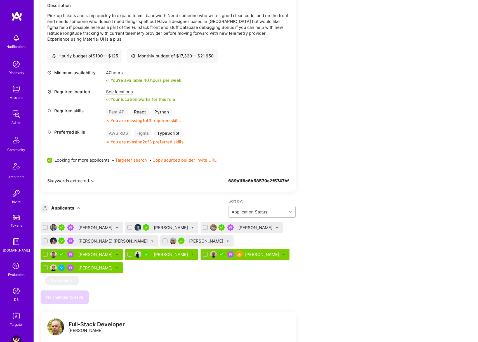
click at [204, 240] on div "[PERSON_NAME]" at bounding box center [206, 241] width 35 height 6
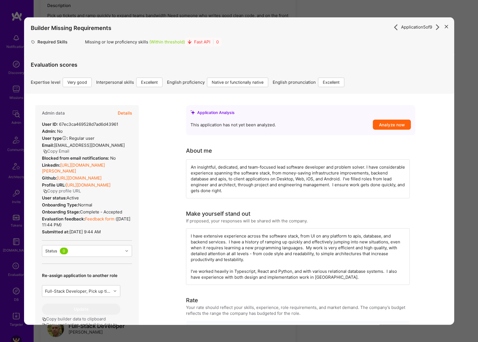
click at [287, 11] on div "Application 5 of 9 Builder Missing Requirements Required Skills Missing or low …" at bounding box center [239, 171] width 478 height 342
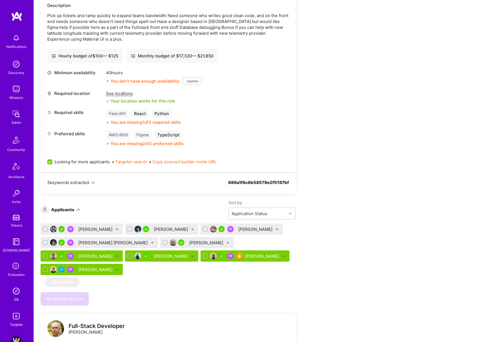
click at [227, 242] on icon at bounding box center [228, 243] width 3 height 3
checkbox input "true"
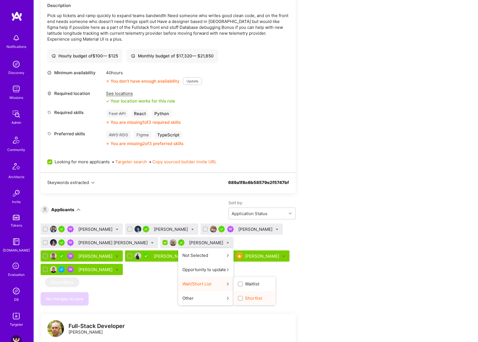
click at [238, 298] on label "Shortlist" at bounding box center [250, 298] width 24 height 6
click at [239, 298] on input "Shortlist" at bounding box center [241, 298] width 4 height 4
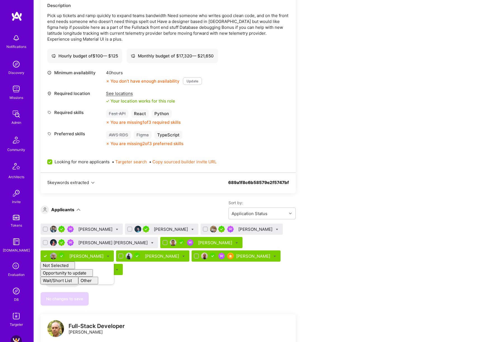
click at [371, 256] on div "Apply for a Mission Role We’re actively looking for builders. This is the best …" at bounding box center [209, 304] width 336 height 718
checkbox input "false"
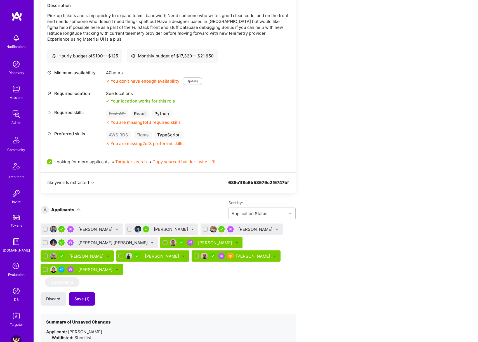
click at [89, 298] on button "Save (1)" at bounding box center [82, 298] width 26 height 13
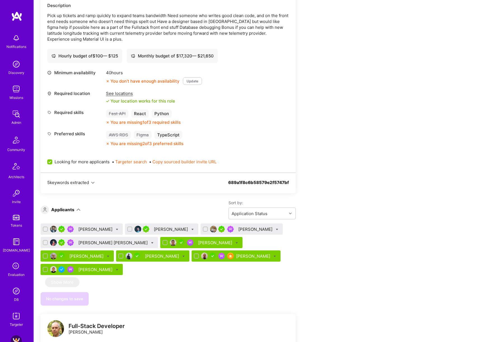
drag, startPoint x: 44, startPoint y: 242, endPoint x: 44, endPoint y: 232, distance: 10.1
click at [44, 242] on input "checkbox" at bounding box center [46, 243] width 4 height 4
checkbox input "true"
click at [203, 228] on div at bounding box center [205, 228] width 5 height 5
click at [204, 228] on input "checkbox" at bounding box center [206, 229] width 4 height 4
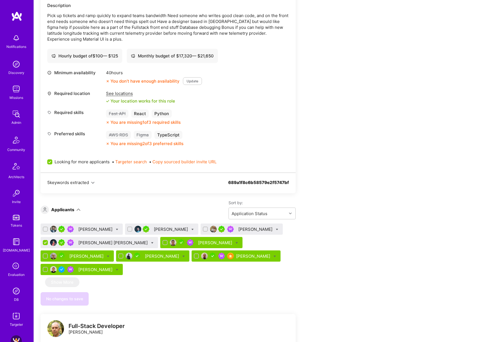
checkbox input "true"
click at [154, 243] on icon at bounding box center [152, 243] width 3 height 3
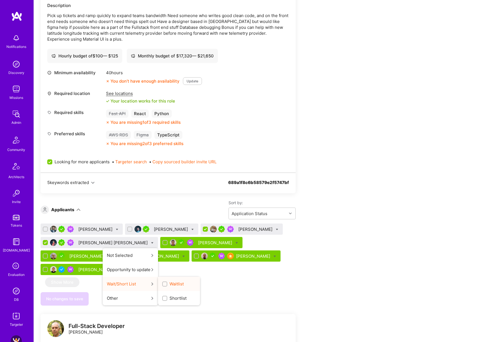
click at [175, 282] on span "Waitlist" at bounding box center [177, 284] width 14 height 6
click at [167, 282] on input "Waitlist" at bounding box center [165, 284] width 4 height 4
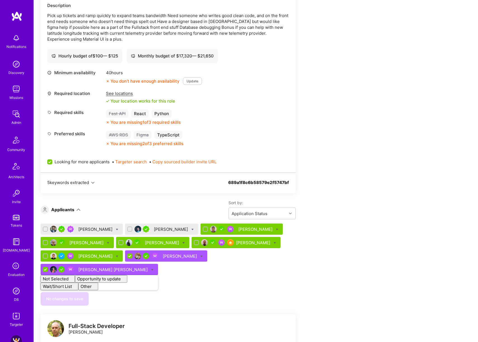
checkbox input "false"
click at [370, 274] on div "Apply for a Mission Role We’re actively looking for builders. This is the best …" at bounding box center [209, 304] width 336 height 718
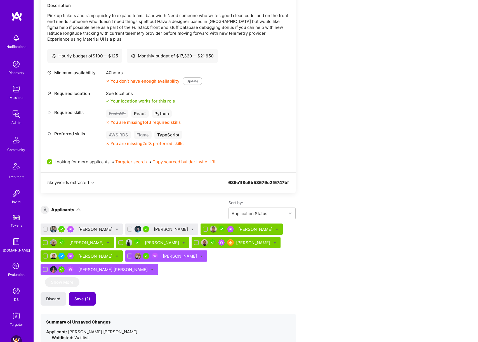
click at [79, 300] on span "Save (2)" at bounding box center [82, 299] width 16 height 6
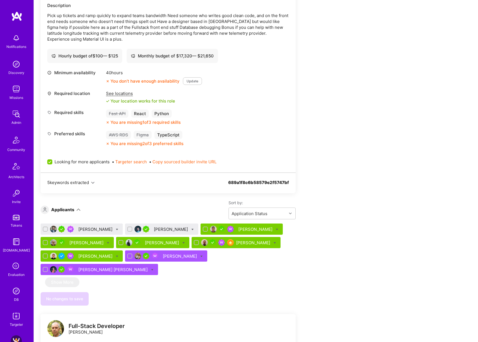
click at [82, 231] on div "[PERSON_NAME]" at bounding box center [95, 229] width 35 height 6
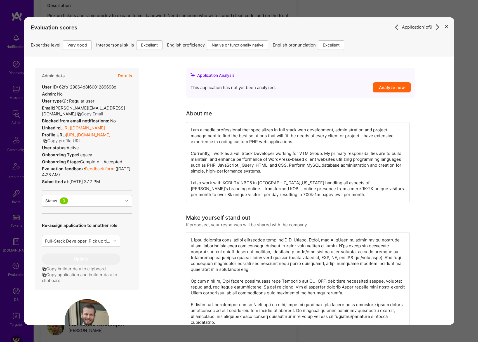
click at [124, 76] on button "Details" at bounding box center [125, 75] width 14 height 16
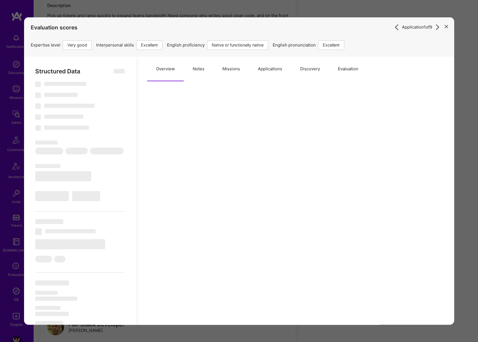
type textarea "x"
select select "Right Now"
select select "5"
select select "7"
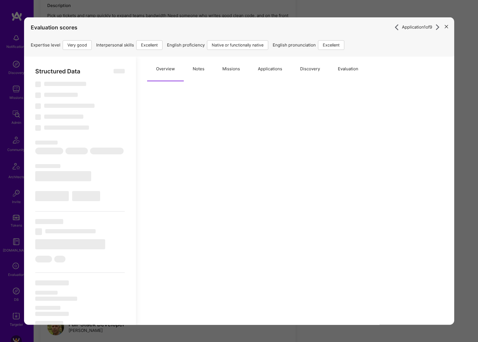
select select "7"
select select "US"
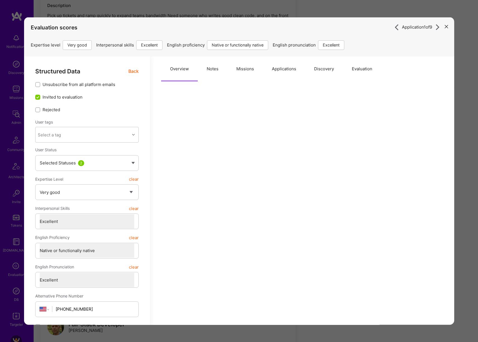
drag, startPoint x: 220, startPoint y: 64, endPoint x: 220, endPoint y: 67, distance: 3.4
click at [220, 64] on button "Notes" at bounding box center [213, 68] width 30 height 25
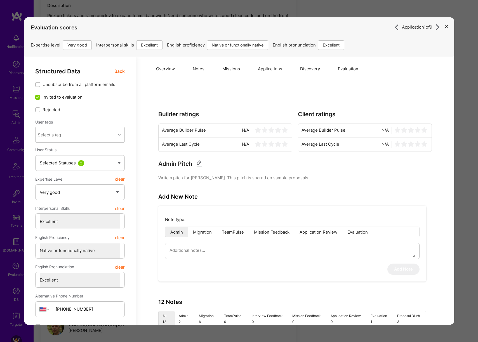
click at [239, 72] on button "Missions" at bounding box center [231, 68] width 36 height 25
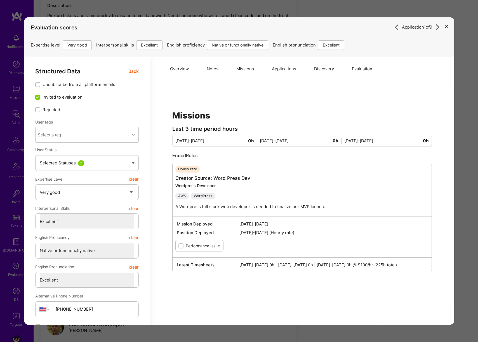
click at [220, 73] on button "Notes" at bounding box center [213, 68] width 30 height 25
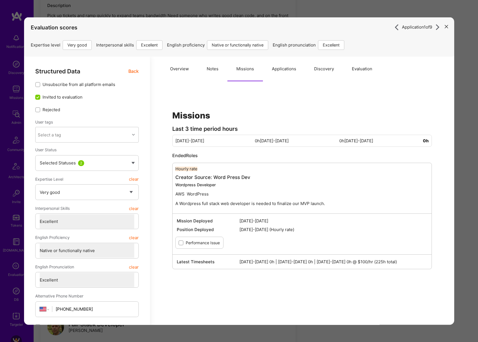
type textarea "x"
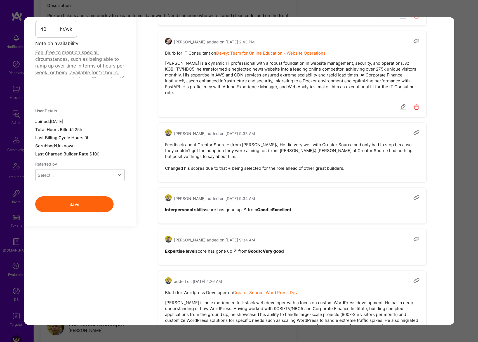
scroll to position [406, 0]
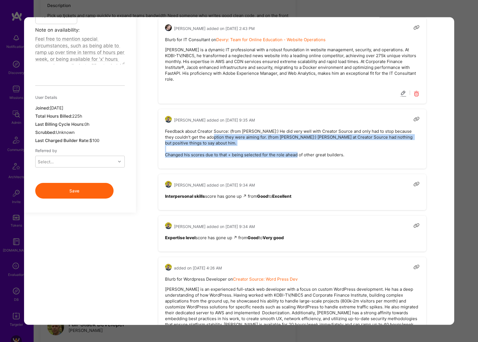
drag, startPoint x: 203, startPoint y: 137, endPoint x: 281, endPoint y: 152, distance: 78.9
click at [280, 152] on div "[PERSON_NAME] added on [DATE] 9:35 AM Feedback about Creator Source: (from [PER…" at bounding box center [292, 138] width 268 height 59
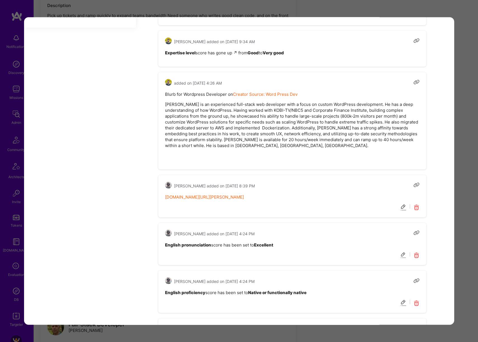
scroll to position [554, 0]
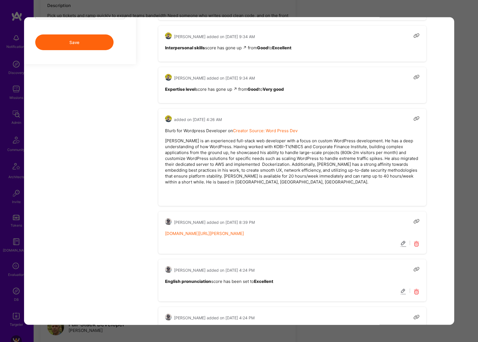
click at [468, 149] on div "Application 1 of 9 Evaluation scores Expertise level Very good Interpersonal sk…" at bounding box center [239, 171] width 478 height 342
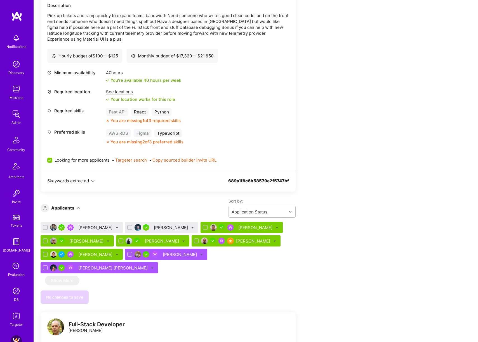
click at [116, 227] on icon at bounding box center [117, 227] width 3 height 3
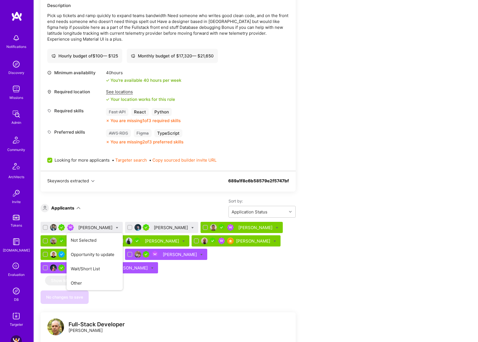
checkbox input "true"
click at [134, 268] on span "Waitlist" at bounding box center [141, 269] width 14 height 6
click at [128, 268] on input "Waitlist" at bounding box center [130, 269] width 4 height 4
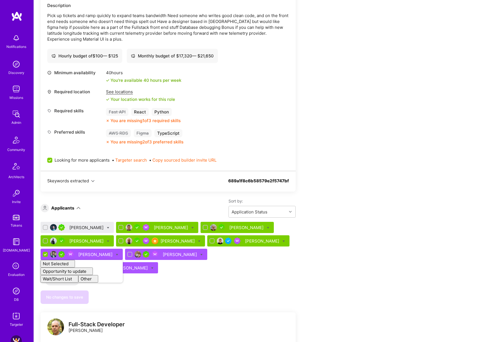
checkbox input "false"
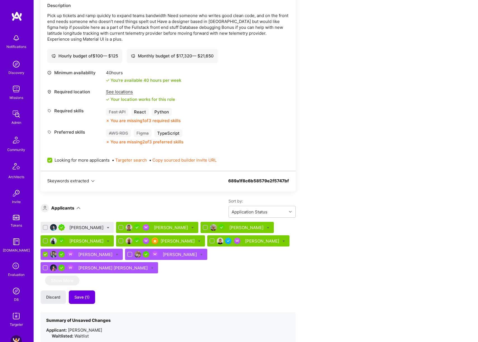
click at [307, 262] on div "Apply for a Mission Role We’re actively looking for builders. This is the best …" at bounding box center [209, 326] width 336 height 762
click at [89, 298] on span "Save (1)" at bounding box center [81, 297] width 15 height 6
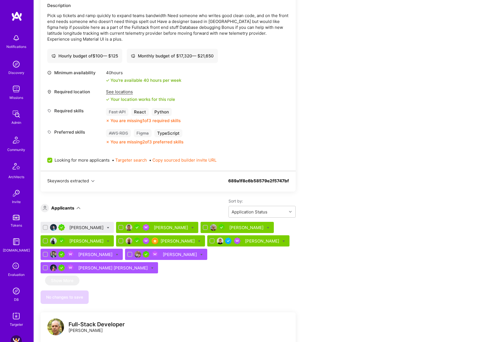
click at [79, 228] on div "[PERSON_NAME]" at bounding box center [86, 227] width 35 height 6
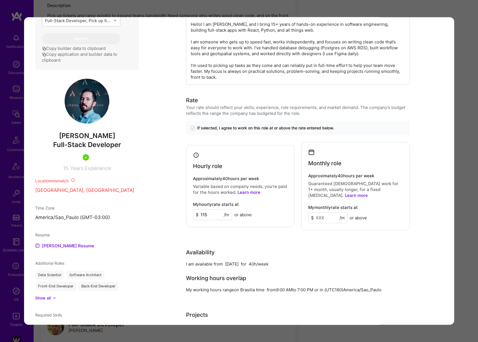
scroll to position [347, 0]
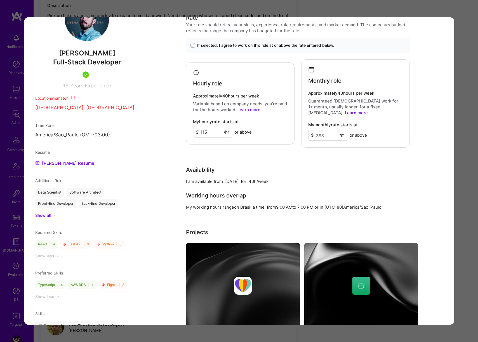
click at [458, 202] on div "Application 1 of 9 Builder Missing Requirements Required Location See locations…" at bounding box center [239, 171] width 478 height 342
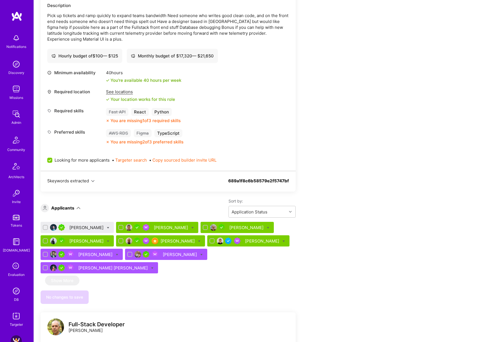
click at [107, 227] on icon at bounding box center [108, 227] width 3 height 3
checkbox input "true"
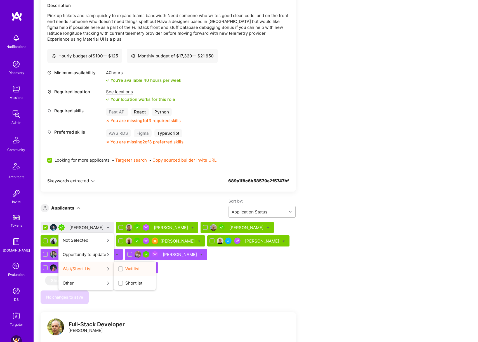
click at [125, 269] on span "Waitlist" at bounding box center [132, 269] width 14 height 6
click at [121, 269] on input "Waitlist" at bounding box center [121, 269] width 4 height 4
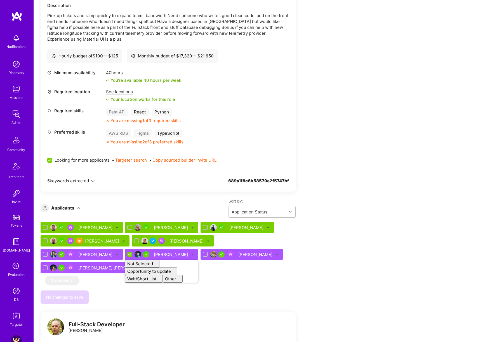
checkbox input "false"
click at [352, 225] on div "Apply for a Mission Role We’re actively looking for builders. This is the best …" at bounding box center [209, 303] width 336 height 716
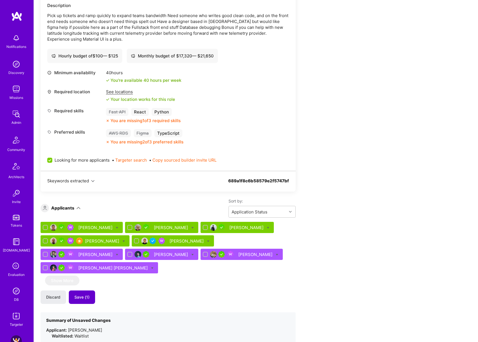
click at [86, 302] on button "Save (1)" at bounding box center [82, 296] width 26 height 13
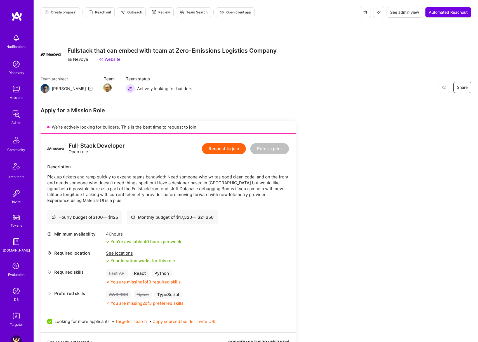
click at [67, 11] on span "Create proposal" at bounding box center [60, 12] width 32 height 5
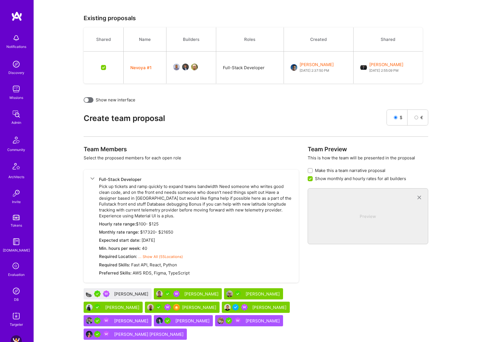
scroll to position [170, 0]
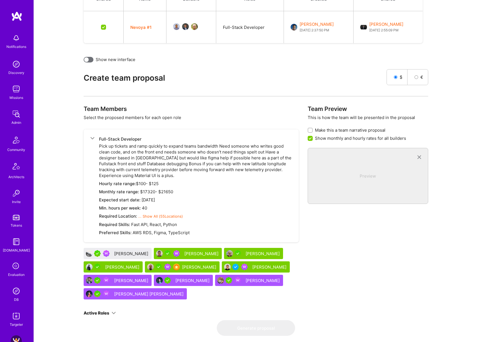
click at [126, 253] on div "[PERSON_NAME]" at bounding box center [131, 254] width 35 height 6
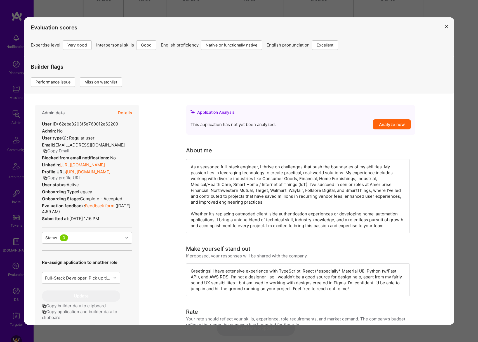
scroll to position [158, 0]
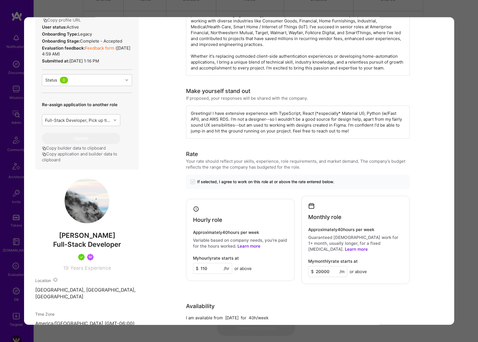
click at [464, 193] on div "Evaluation scores Expertise level Very good Interpersonal skills Good English p…" at bounding box center [239, 171] width 478 height 342
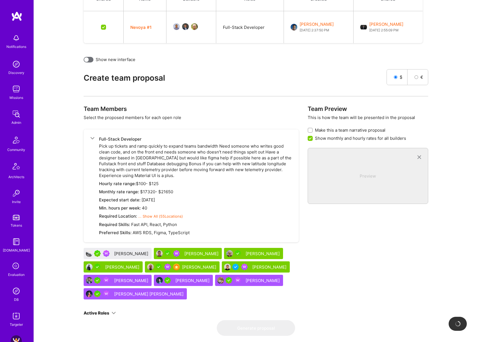
checkbox input "false"
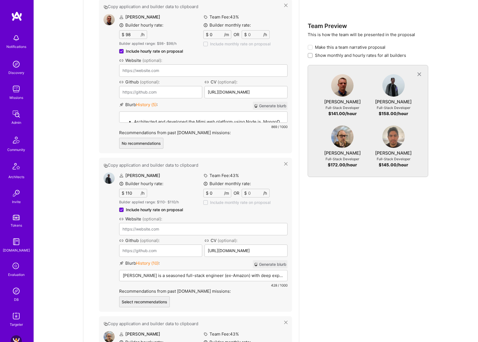
scroll to position [369, 0]
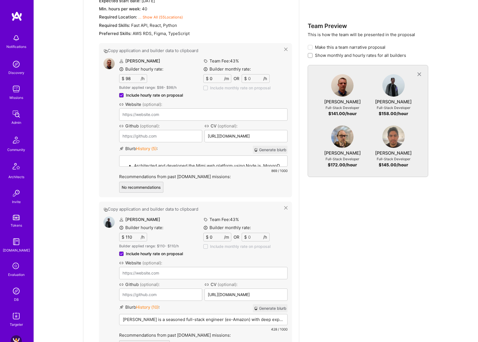
click at [266, 149] on button "Generate blurb" at bounding box center [270, 150] width 35 height 8
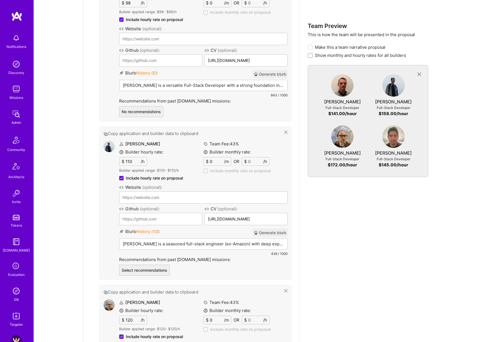
scroll to position [462, 0]
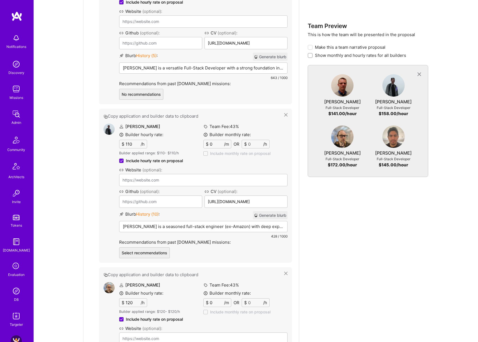
click at [275, 214] on button "Generate blurb" at bounding box center [270, 215] width 35 height 8
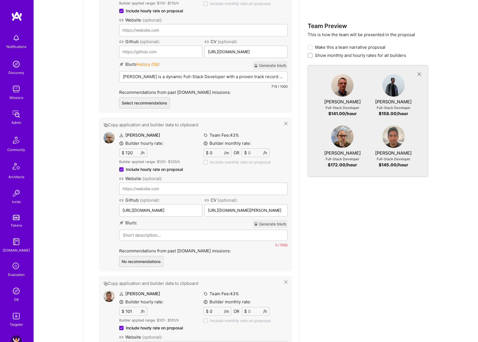
scroll to position [613, 0]
click at [271, 223] on button "Generate blurb" at bounding box center [270, 223] width 35 height 8
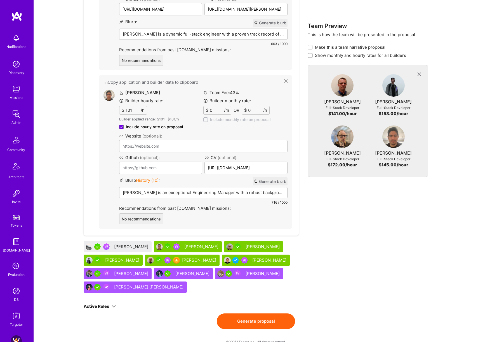
scroll to position [813, 0]
click at [270, 182] on button "Generate blurb" at bounding box center [270, 181] width 35 height 8
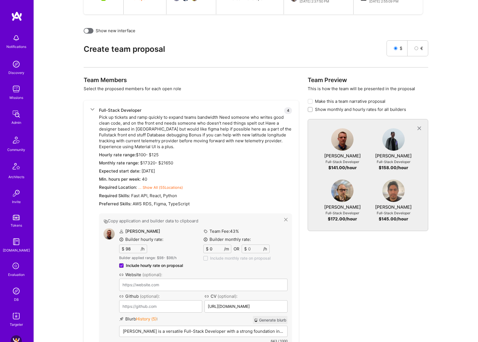
scroll to position [200, 0]
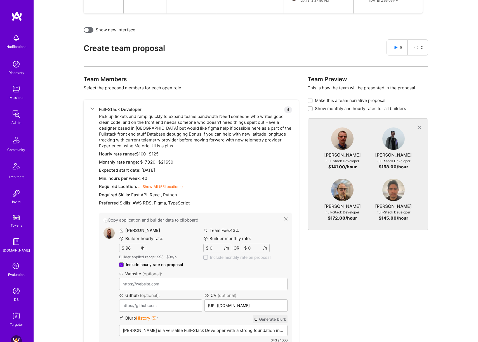
click at [128, 249] on input "98" at bounding box center [133, 248] width 16 height 8
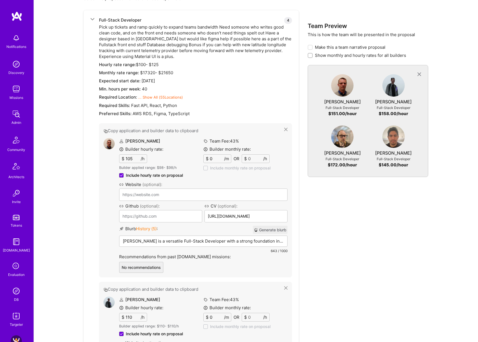
scroll to position [318, 0]
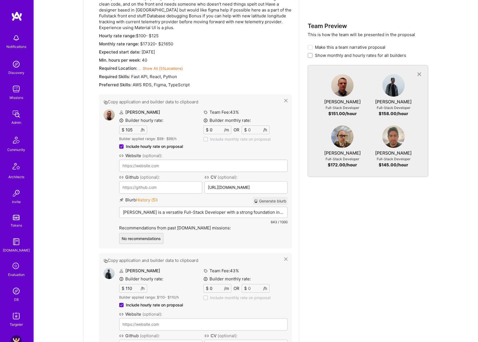
type input "105"
click at [128, 286] on input "110" at bounding box center [133, 288] width 16 height 8
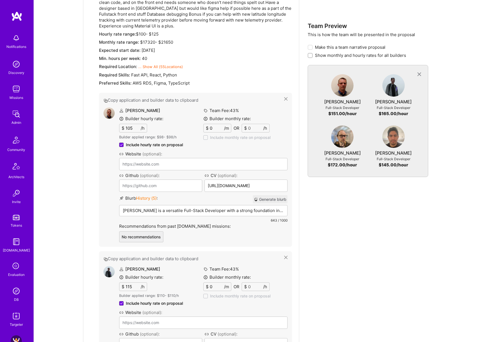
scroll to position [320, 0]
click at [137, 286] on input "115" at bounding box center [133, 286] width 16 height 8
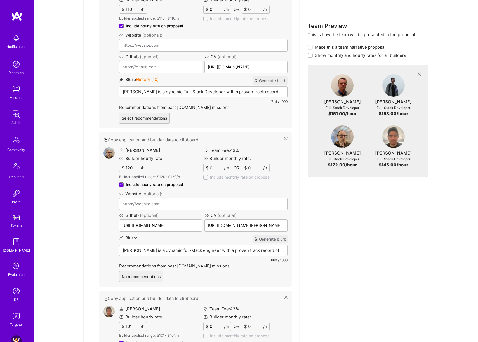
scroll to position [662, 0]
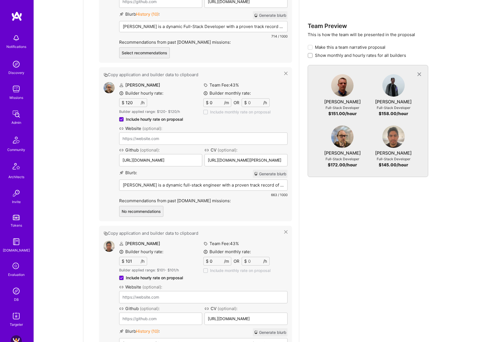
type input "110"
click at [138, 263] on input "101" at bounding box center [133, 261] width 16 height 8
click at [385, 242] on div "Team Preview This is how the team will be presented in the proposal Make this a…" at bounding box center [368, 38] width 121 height 851
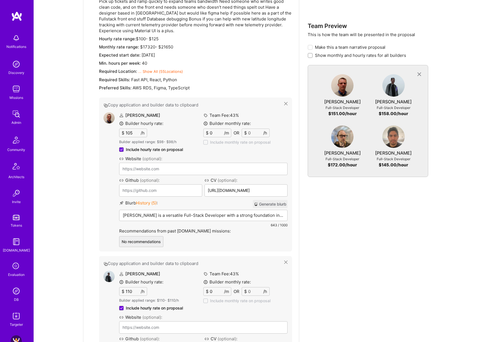
scroll to position [321, 0]
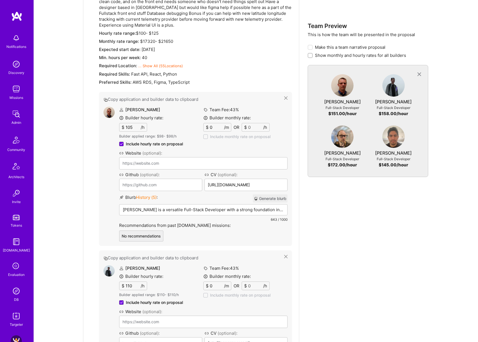
click at [133, 128] on input "105" at bounding box center [133, 127] width 16 height 8
click at [132, 128] on input "105" at bounding box center [133, 127] width 16 height 8
type input "98"
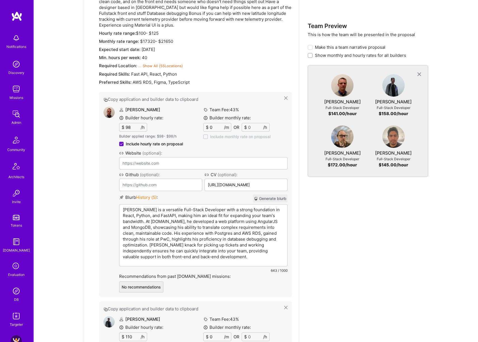
click at [250, 210] on p "[PERSON_NAME] is a versatile Full-Stack Developer with a strong foundation in R…" at bounding box center [203, 233] width 161 height 53
click at [271, 208] on p "[PERSON_NAME] is a versatile Full-Stack Developer with a strong foundation in R…" at bounding box center [203, 233] width 161 height 53
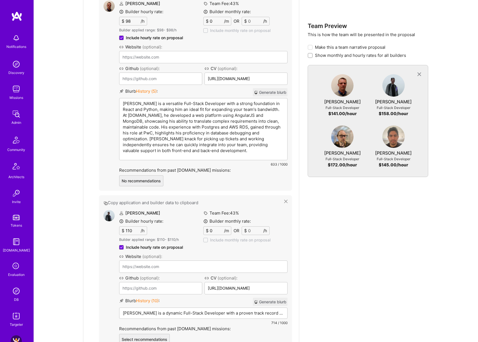
scroll to position [448, 0]
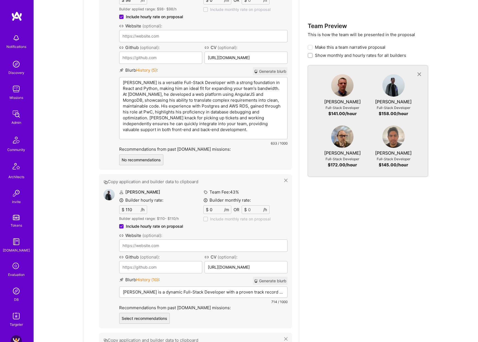
click at [242, 291] on p "[PERSON_NAME] is a dynamic Full-Stack Developer with a proven track record in c…" at bounding box center [203, 292] width 161 height 6
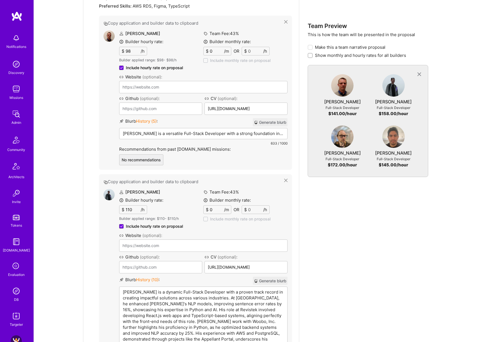
scroll to position [495, 0]
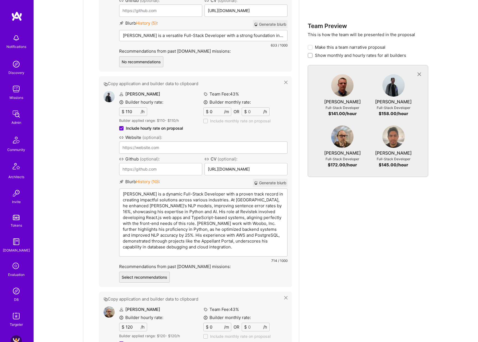
click at [141, 193] on p "[PERSON_NAME] is a dynamic Full-Stack Developer with a proven track record in c…" at bounding box center [203, 220] width 161 height 59
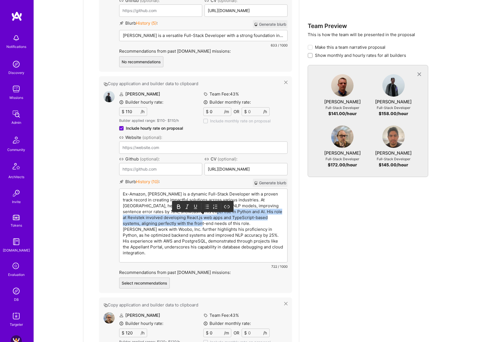
drag, startPoint x: 209, startPoint y: 211, endPoint x: 198, endPoint y: 223, distance: 16.5
click at [198, 223] on p "Ex-Amazon, [PERSON_NAME] is a dynamic Full-Stack Developer with a proven track …" at bounding box center [203, 223] width 161 height 65
click at [207, 215] on p "Ex-Amazon, [PERSON_NAME] is a dynamic Full-Stack Developer with a proven track …" at bounding box center [203, 223] width 161 height 65
drag, startPoint x: 209, startPoint y: 211, endPoint x: 196, endPoint y: 226, distance: 19.1
click at [196, 226] on p "Ex-Amazon, [PERSON_NAME] is a dynamic Full-Stack Developer with a proven track …" at bounding box center [203, 223] width 161 height 65
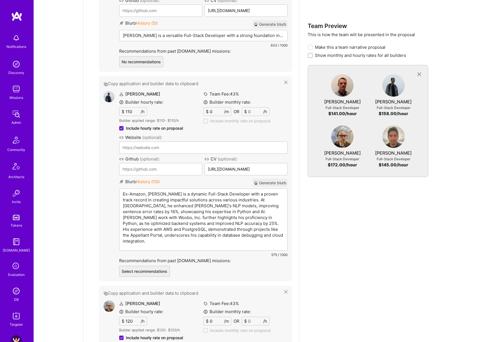
click at [250, 199] on p "Ex-Amazon, [PERSON_NAME] is a dynamic Full-Stack Developer with a proven track …" at bounding box center [203, 217] width 161 height 53
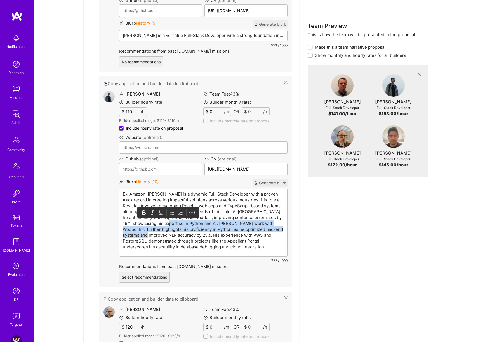
drag, startPoint x: 179, startPoint y: 223, endPoint x: 159, endPoint y: 234, distance: 22.7
click at [159, 234] on p "Ex-Amazon, [PERSON_NAME] is a dynamic Full-Stack Developer with a proven track …" at bounding box center [203, 220] width 161 height 59
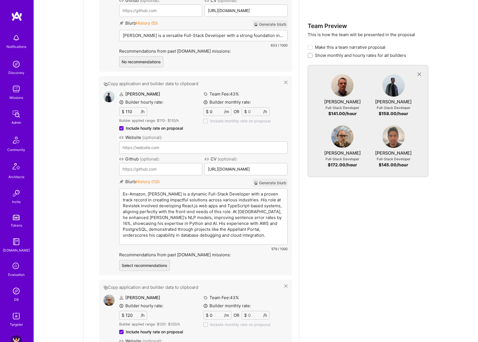
click at [366, 256] on div "Team Preview This is how the team will be presented in the proposal Make this a…" at bounding box center [368, 229] width 121 height 896
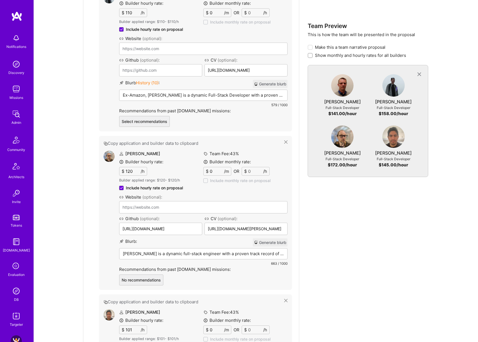
scroll to position [615, 0]
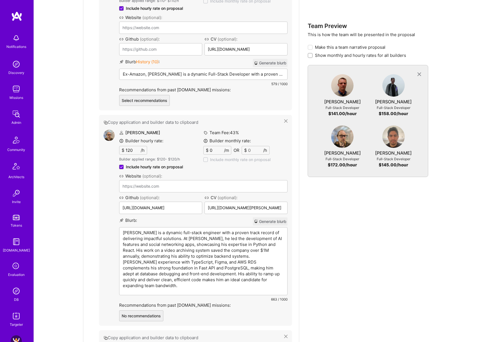
click at [172, 235] on div "[PERSON_NAME] is a dynamic full-stack engineer with a proven track record of de…" at bounding box center [204, 260] width 168 height 67
click at [156, 233] on p "[PERSON_NAME] is a dynamic full-stack engineer with a proven track record of de…" at bounding box center [203, 259] width 161 height 59
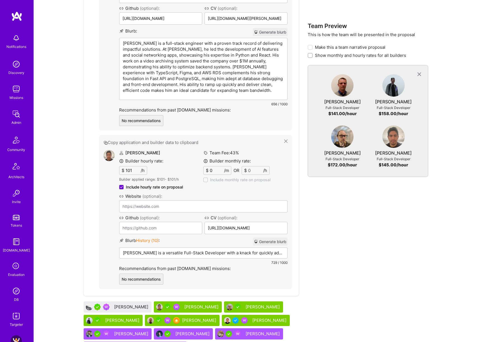
click at [172, 254] on p "[PERSON_NAME] is a versatile Full-Stack Developer with a knack for quickly adap…" at bounding box center [203, 253] width 161 height 6
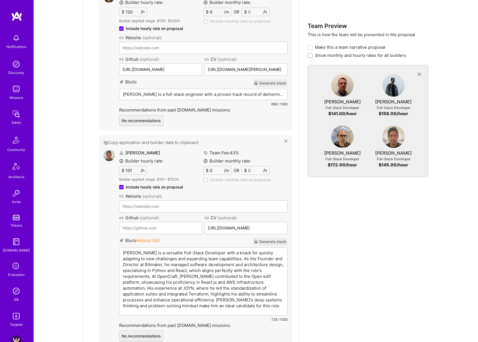
click at [153, 252] on p "[PERSON_NAME] is a versatile Full-Stack Developer with a knack for quickly adap…" at bounding box center [203, 279] width 161 height 59
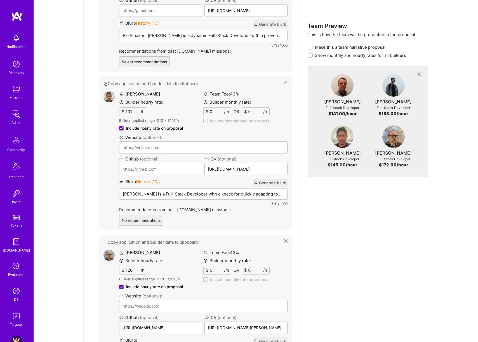
scroll to position [659, 0]
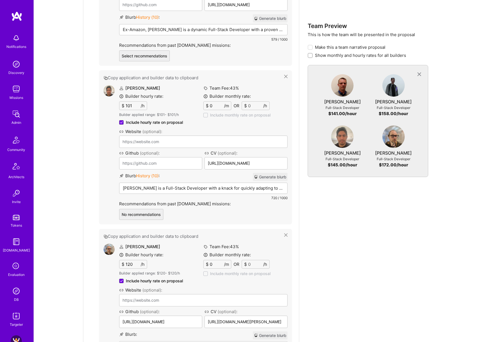
click at [203, 185] on p "[PERSON_NAME] is a Full-Stack Developer with a knack for quickly adapting to ne…" at bounding box center [203, 188] width 161 height 6
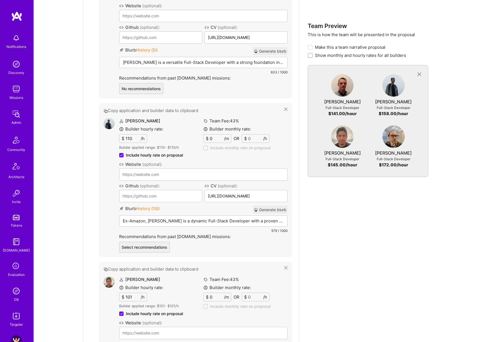
scroll to position [464, 0]
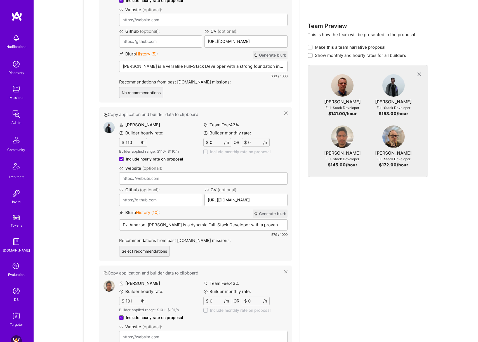
click at [238, 224] on p "Ex-Amazon, [PERSON_NAME] is a dynamic Full-Stack Developer with a proven track …" at bounding box center [203, 225] width 161 height 6
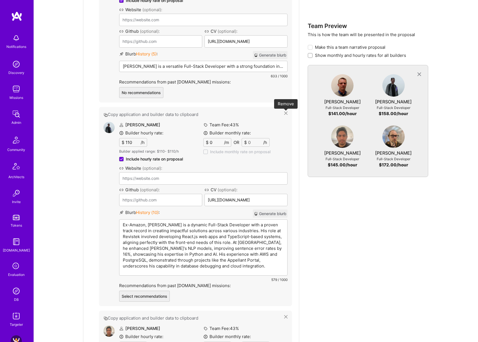
click at [285, 112] on icon at bounding box center [285, 112] width 3 height 3
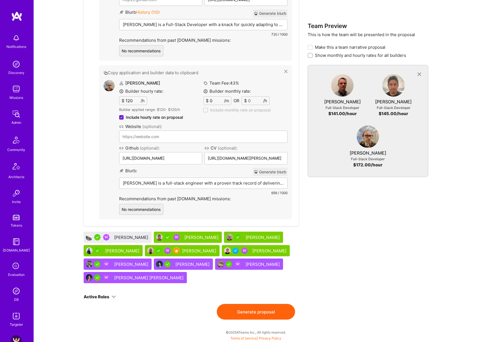
scroll to position [657, 0]
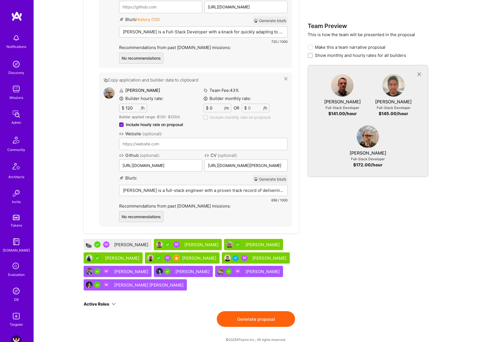
click at [270, 320] on button "Generate proposal" at bounding box center [256, 319] width 78 height 16
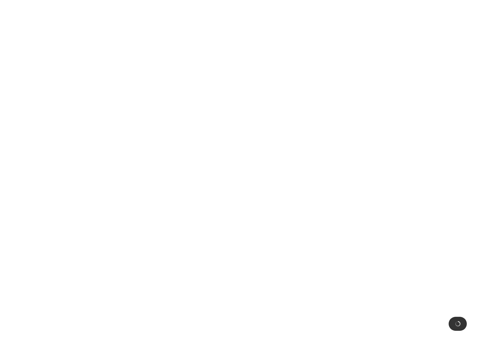
scroll to position [0, 0]
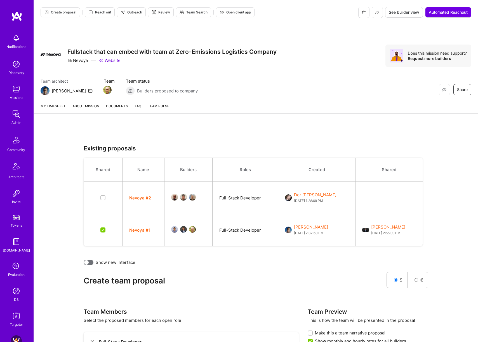
click at [90, 105] on link "About Mission" at bounding box center [85, 108] width 27 height 10
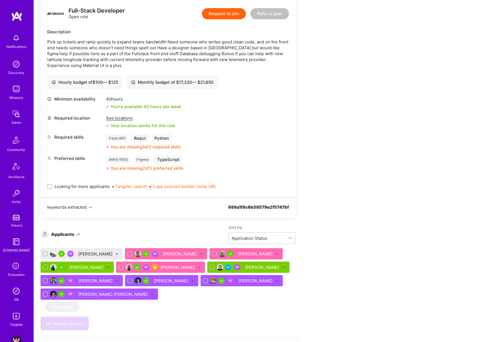
scroll to position [157, 0]
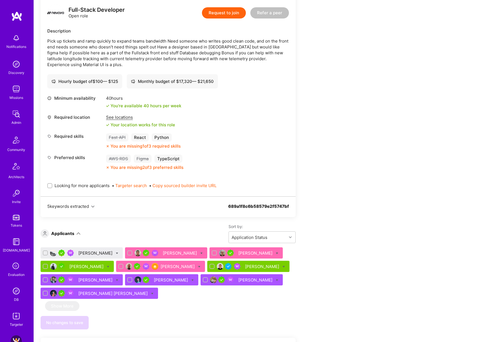
click at [74, 185] on span "Looking for more applicants" at bounding box center [82, 186] width 55 height 6
click at [52, 185] on input "Looking for more applicants" at bounding box center [50, 186] width 4 height 4
checkbox input "true"
